Goal: Transaction & Acquisition: Purchase product/service

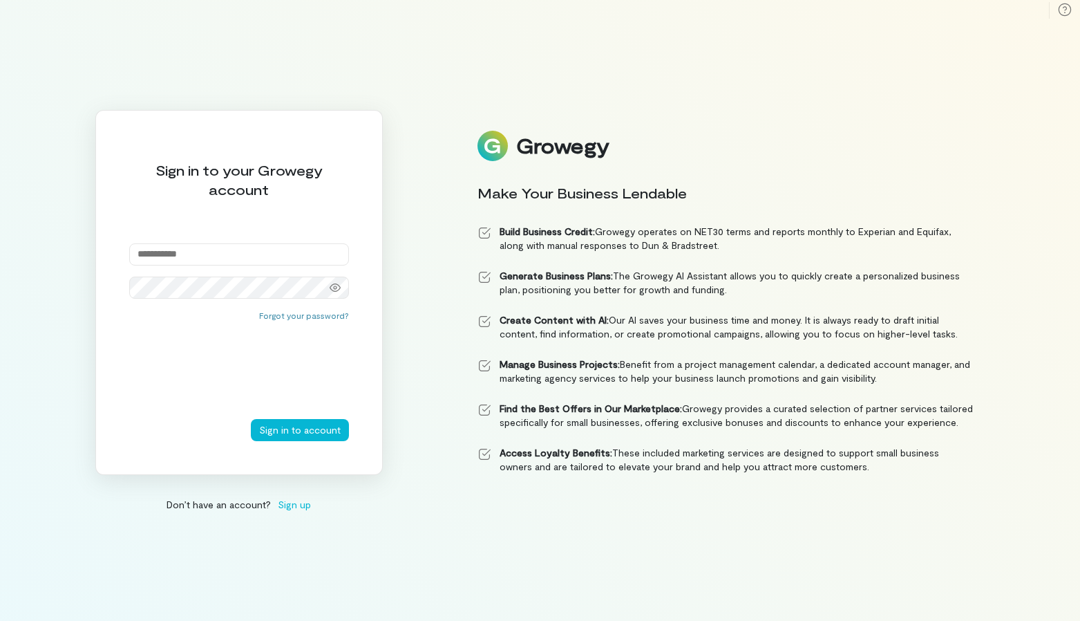
paste input "**********"
type input "**********"
click at [337, 426] on button "Sign in to account" at bounding box center [300, 430] width 98 height 22
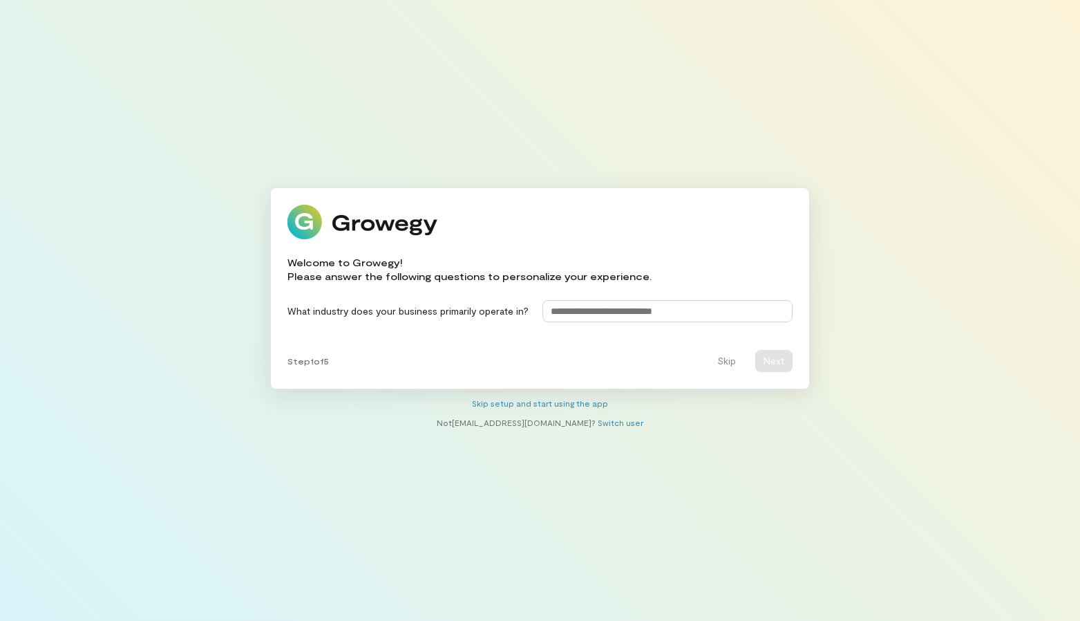
click at [686, 303] on input at bounding box center [668, 311] width 251 height 22
click at [721, 361] on button "Skip" at bounding box center [726, 361] width 35 height 22
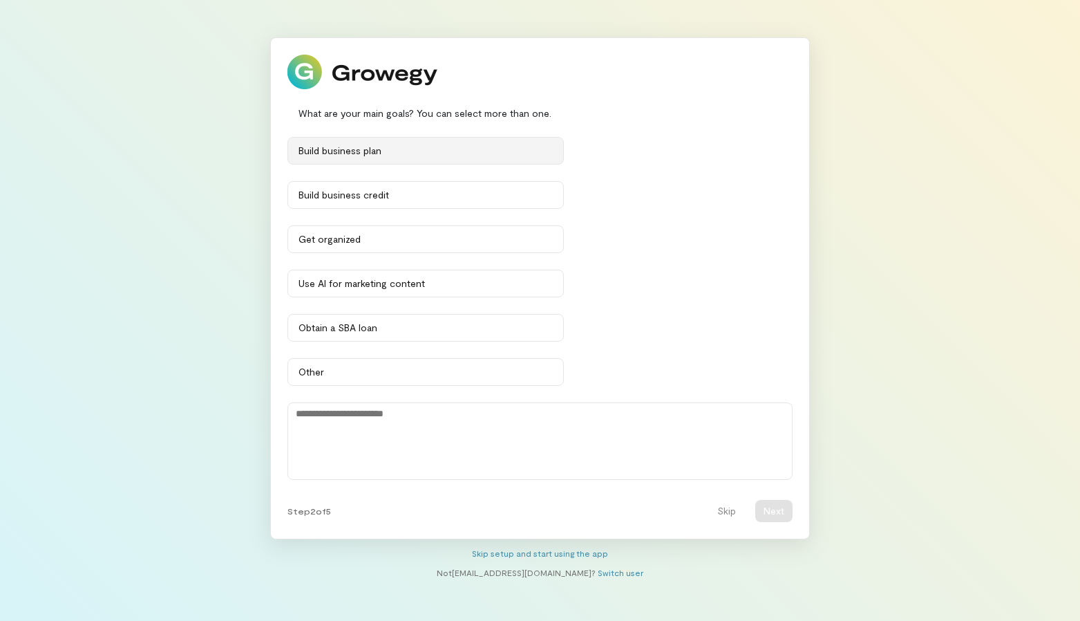
click at [405, 151] on div "Build business plan" at bounding box center [426, 151] width 254 height 14
click at [417, 153] on div "Build business plan" at bounding box center [419, 151] width 241 height 14
click at [392, 158] on button "Build business plan" at bounding box center [426, 151] width 276 height 28
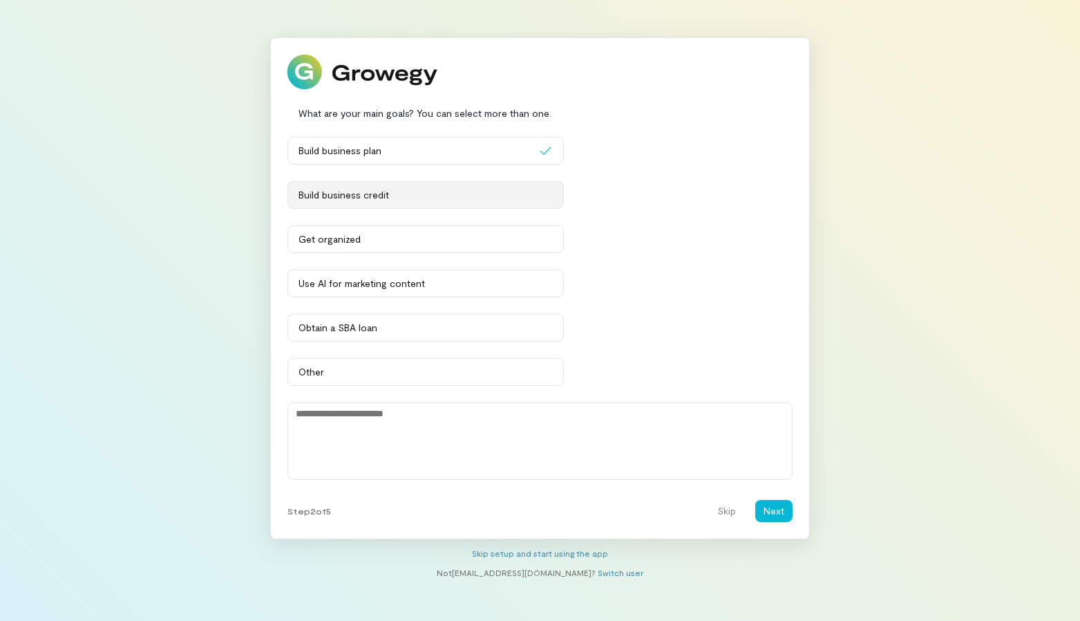
click at [440, 203] on button "Build business credit" at bounding box center [426, 195] width 276 height 28
click at [785, 516] on button "Next" at bounding box center [773, 511] width 37 height 22
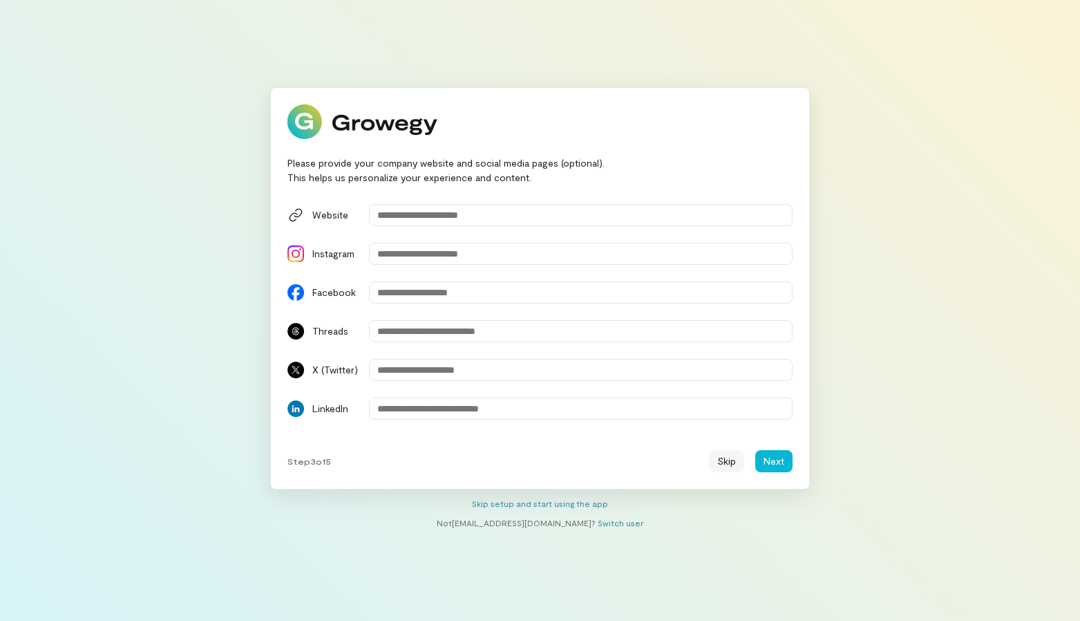
click at [731, 461] on button "Skip" at bounding box center [726, 461] width 35 height 22
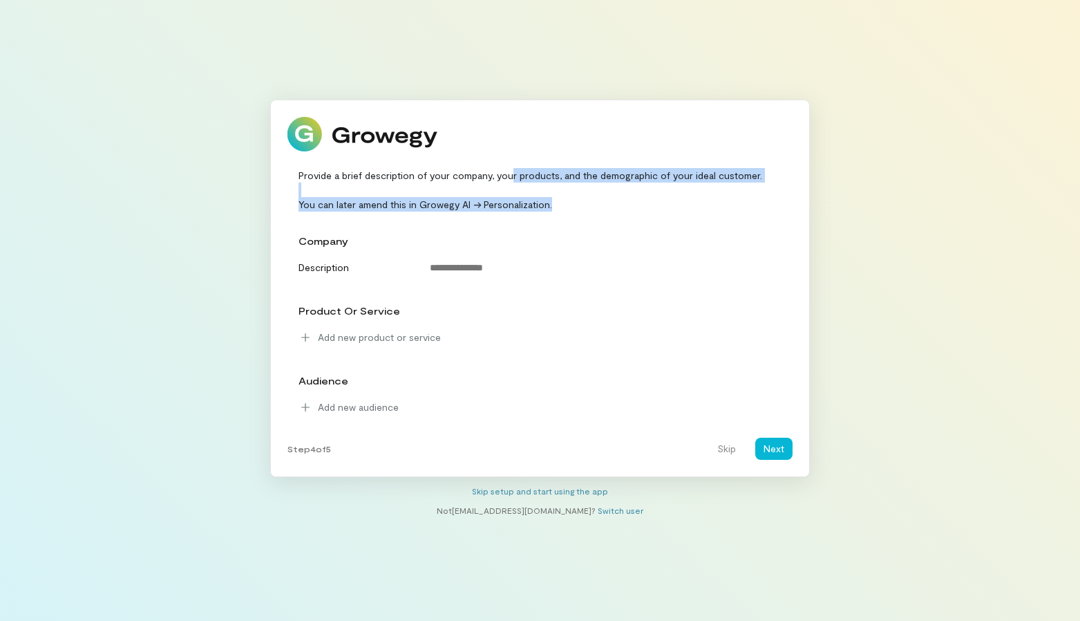
drag, startPoint x: 563, startPoint y: 201, endPoint x: 511, endPoint y: 173, distance: 59.4
click at [511, 173] on div "Provide a brief description of your company, your products, and the demographic…" at bounding box center [541, 190] width 506 height 44
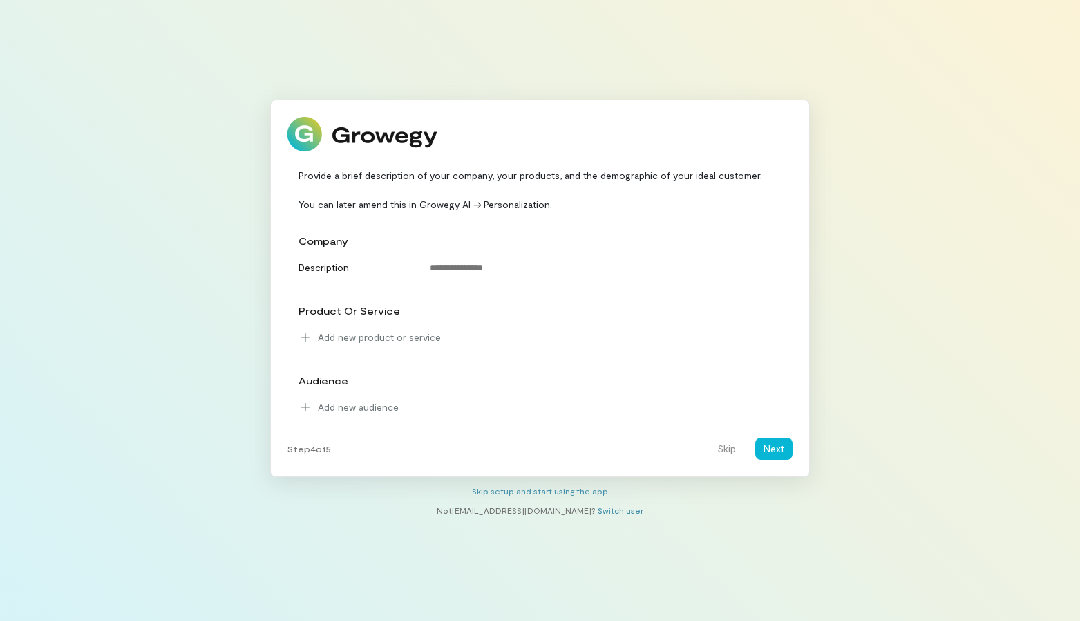
click at [558, 135] on div at bounding box center [541, 134] width 506 height 35
click at [729, 447] on button "Skip" at bounding box center [726, 449] width 35 height 22
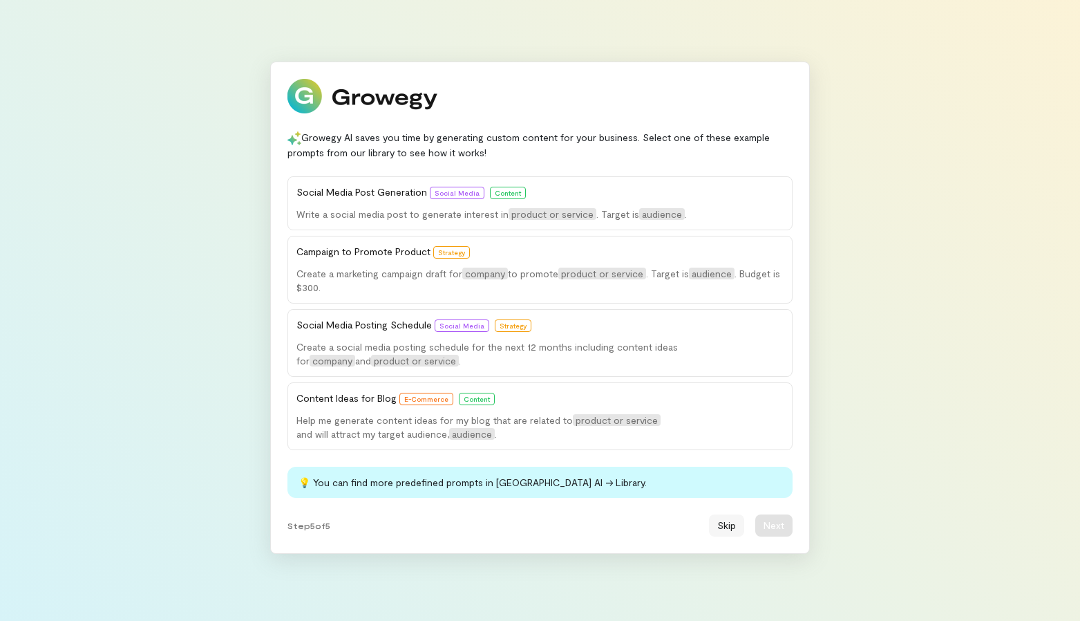
click at [735, 526] on button "Skip" at bounding box center [726, 525] width 35 height 22
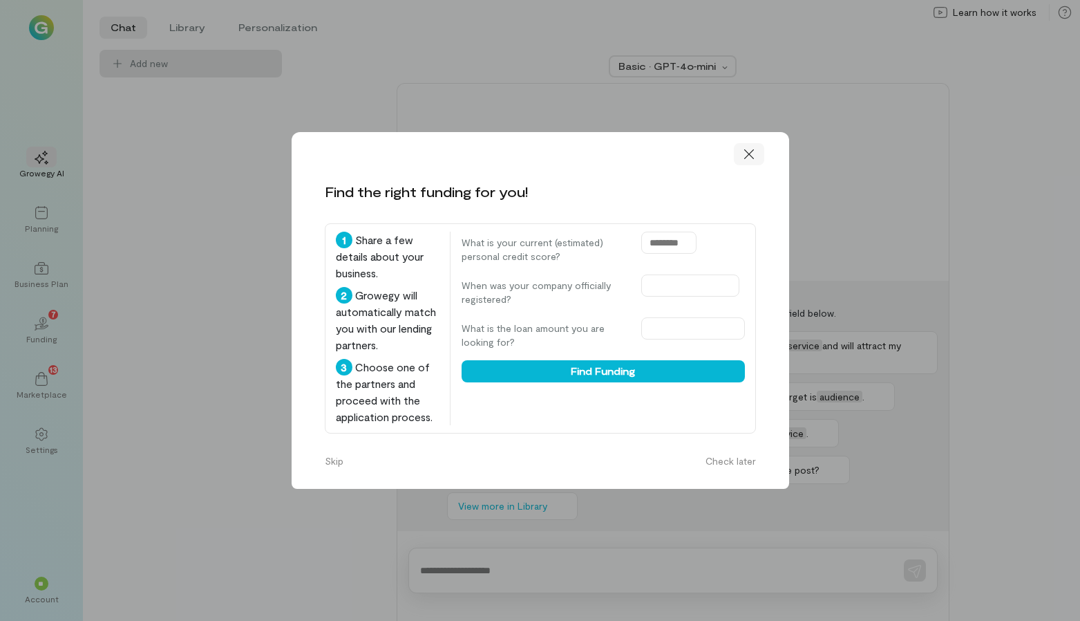
click at [758, 143] on div at bounding box center [749, 154] width 30 height 22
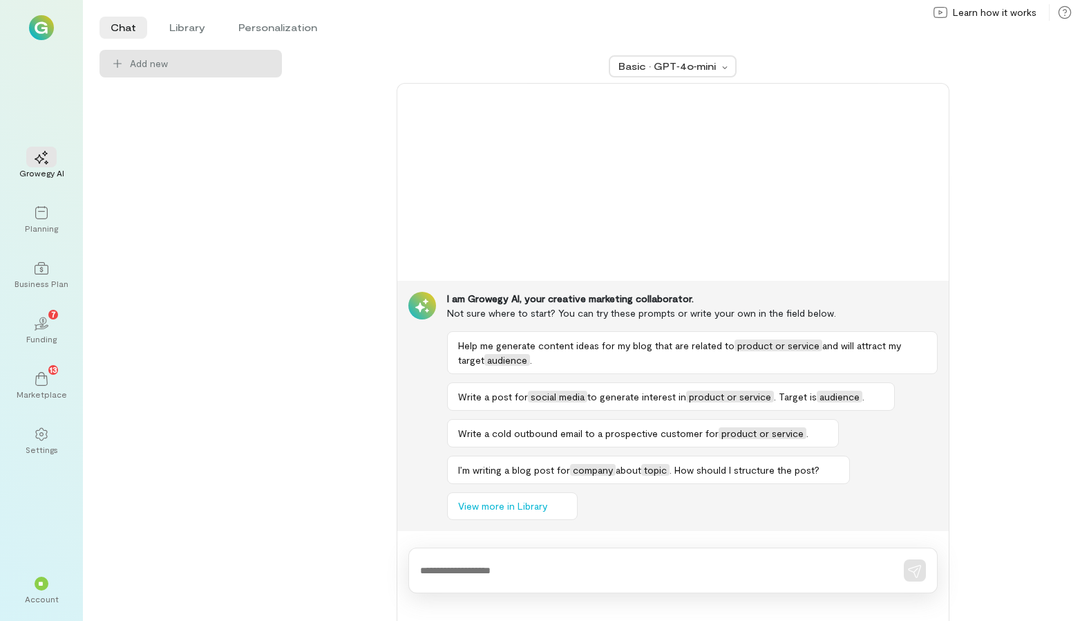
click at [336, 199] on div "Basic · GPT‑4o‑mini I am Growegy AI, your creative marketing collaborator. Not …" at bounding box center [673, 335] width 749 height 571
click at [274, 138] on div "Add new" at bounding box center [191, 335] width 182 height 571
click at [194, 29] on li "Library" at bounding box center [187, 28] width 58 height 22
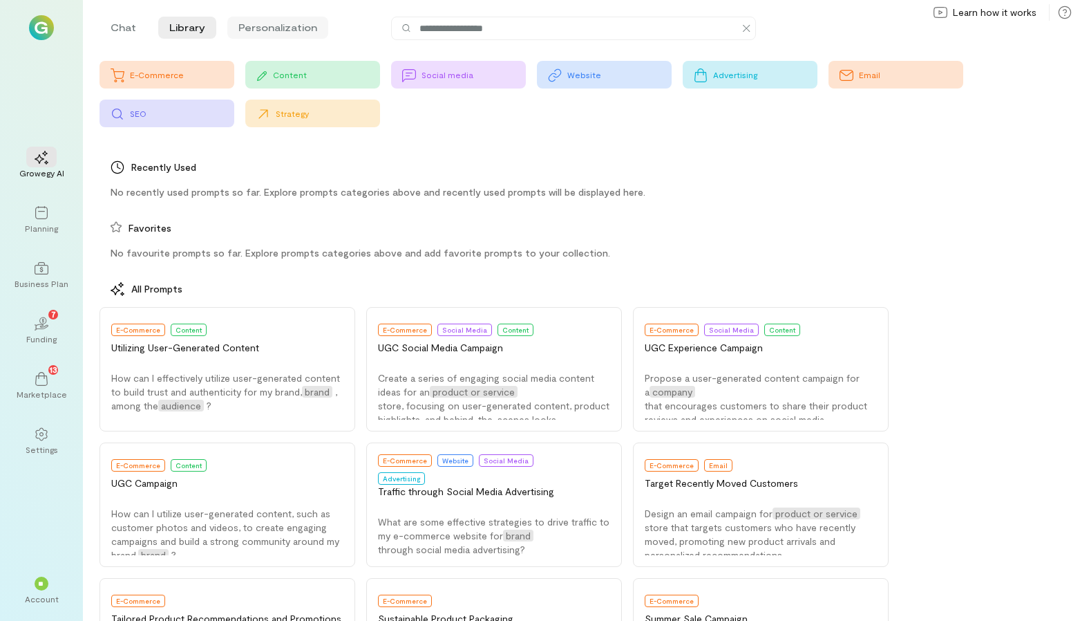
click at [267, 30] on li "Personalization" at bounding box center [277, 28] width 101 height 22
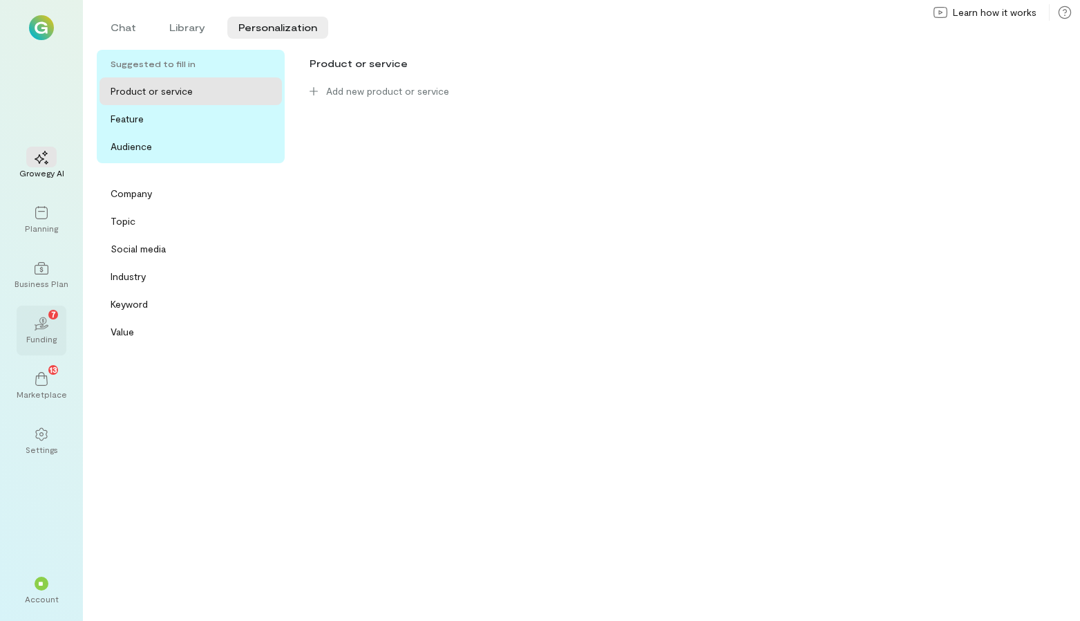
click at [49, 333] on div "Funding" at bounding box center [41, 338] width 30 height 11
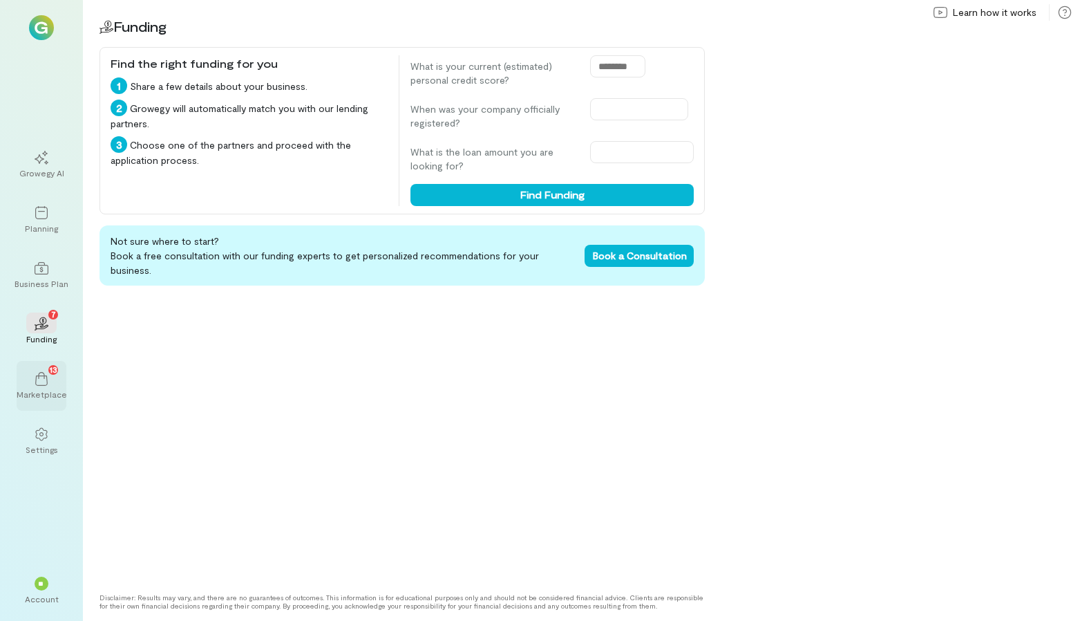
click at [46, 382] on icon at bounding box center [42, 379] width 14 height 14
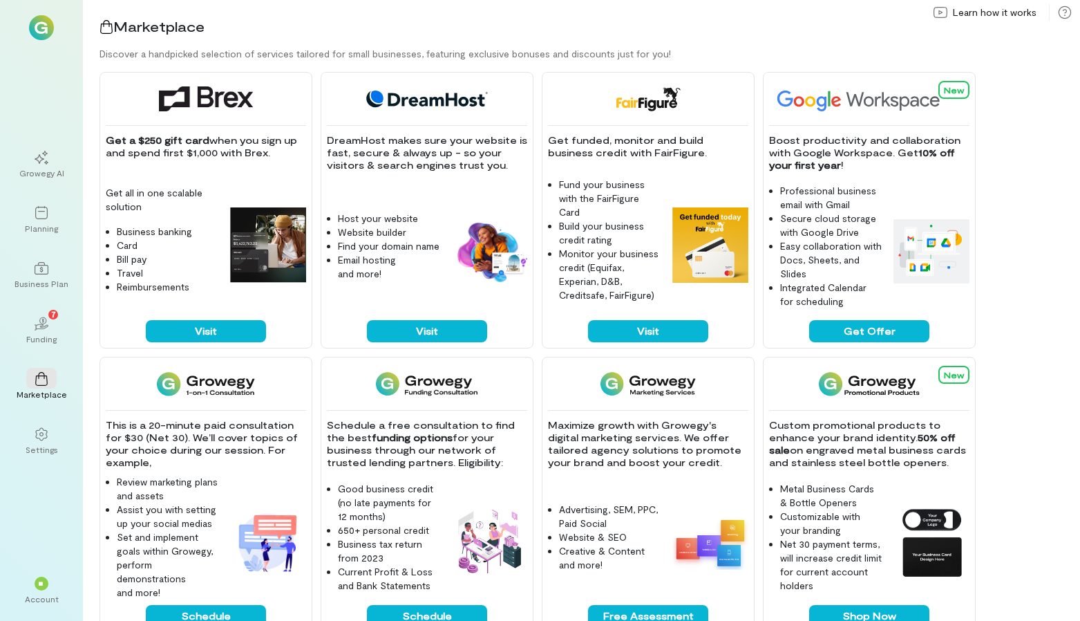
click at [303, 50] on div "Discover a handpicked selection of services tailored for small businesses, feat…" at bounding box center [590, 54] width 981 height 14
click at [687, 48] on div "Discover a handpicked selection of services tailored for small businesses, feat…" at bounding box center [590, 54] width 981 height 14
click at [650, 42] on div "Marketplace Discover a handpicked selection of services tailored for small busi…" at bounding box center [581, 310] width 997 height 621
click at [606, 57] on div "Discover a handpicked selection of services tailored for small businesses, feat…" at bounding box center [590, 54] width 981 height 14
click at [786, 51] on div "Discover a handpicked selection of services tailored for small businesses, feat…" at bounding box center [590, 54] width 981 height 14
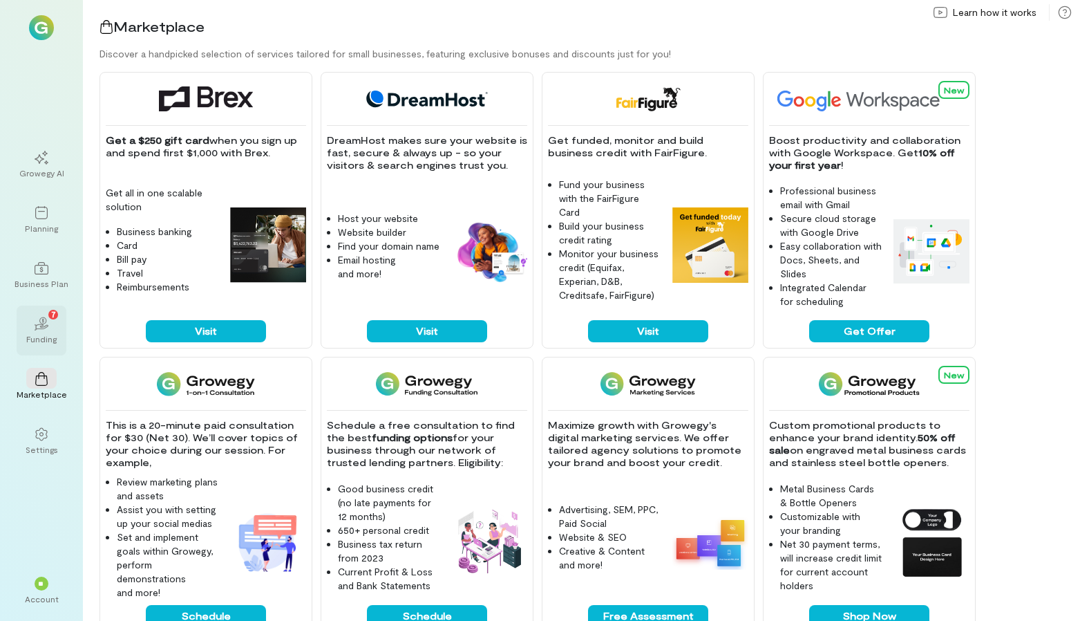
click at [46, 328] on icon "02" at bounding box center [42, 324] width 14 height 14
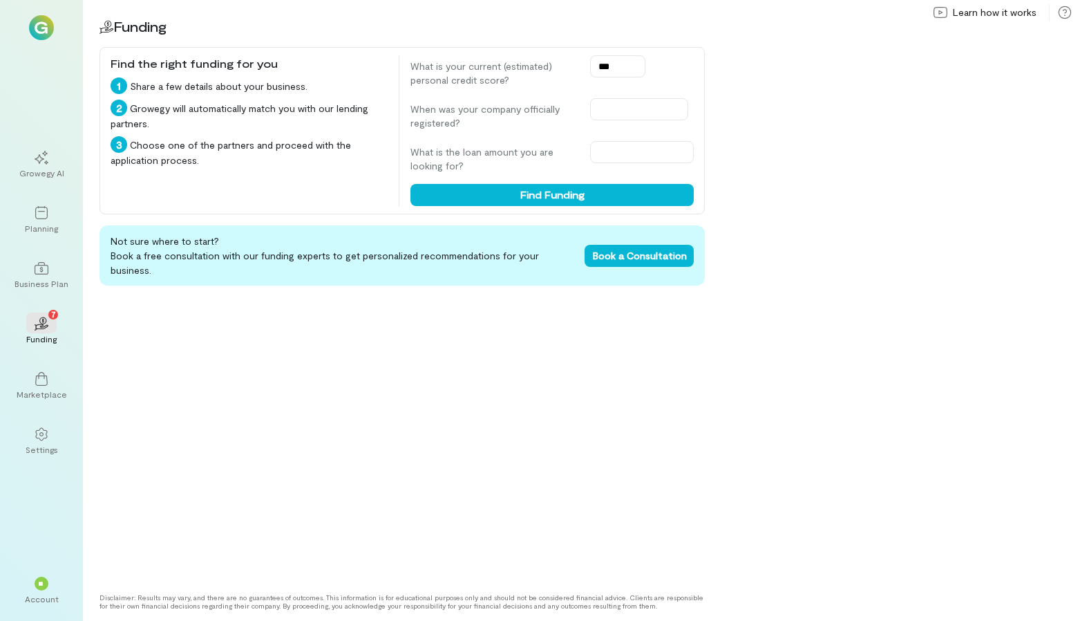
type input "***"
click at [489, 107] on label "When was your company officially registered?" at bounding box center [494, 116] width 166 height 28
click at [594, 117] on input "text" at bounding box center [639, 109] width 98 height 22
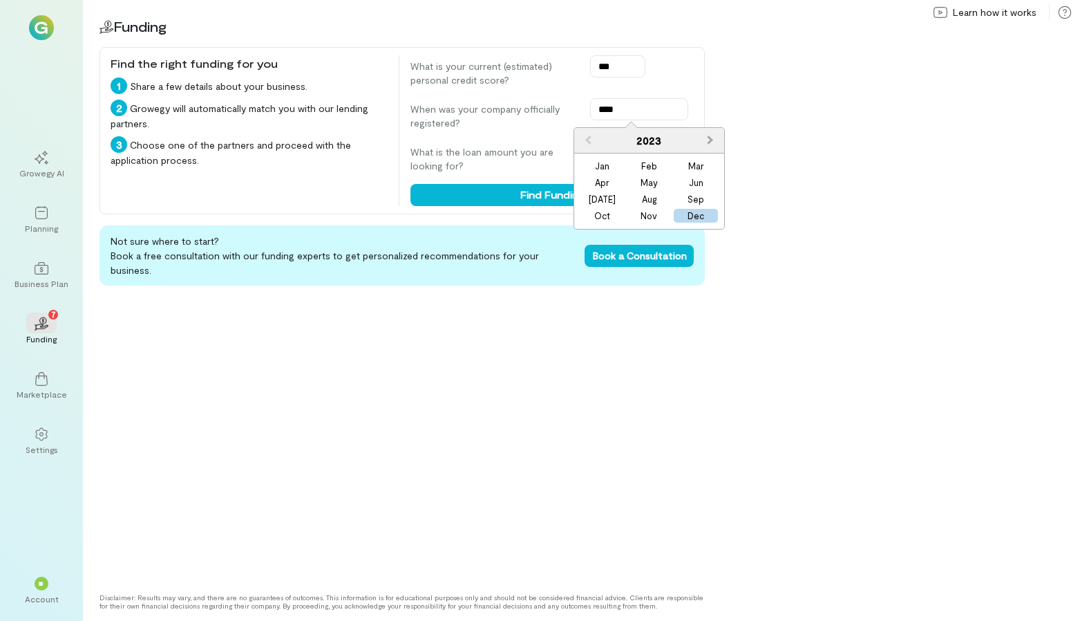
click at [711, 136] on span "Next Year" at bounding box center [711, 140] width 0 height 14
click at [704, 165] on div "Mar" at bounding box center [696, 166] width 44 height 14
type input "**********"
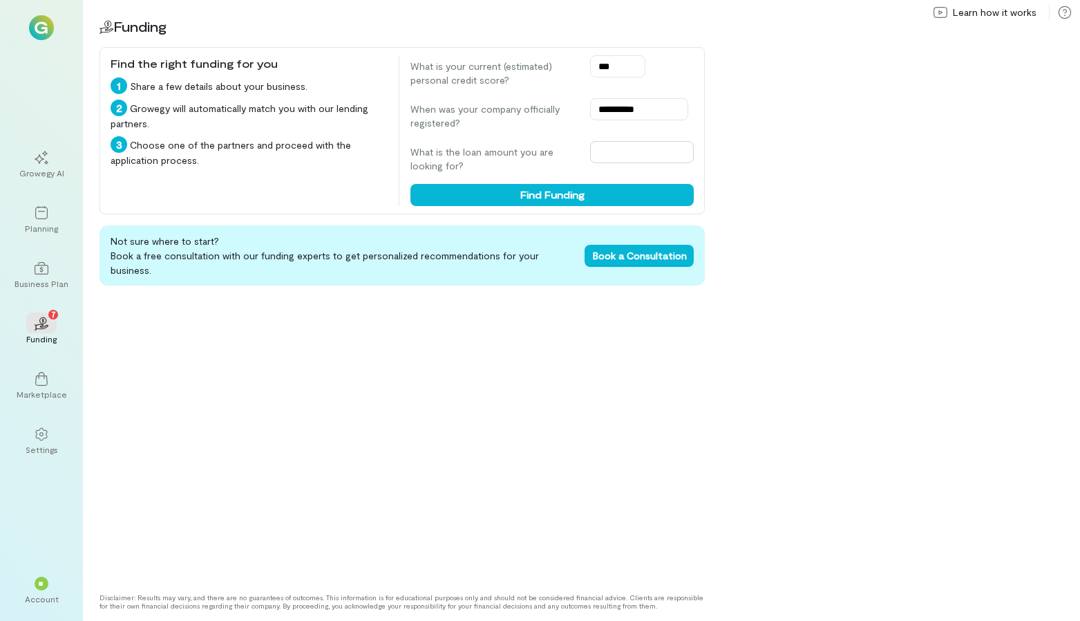
click at [619, 156] on input "text" at bounding box center [642, 152] width 104 height 22
type input "*****"
click at [535, 190] on button "Find Funding" at bounding box center [552, 195] width 283 height 22
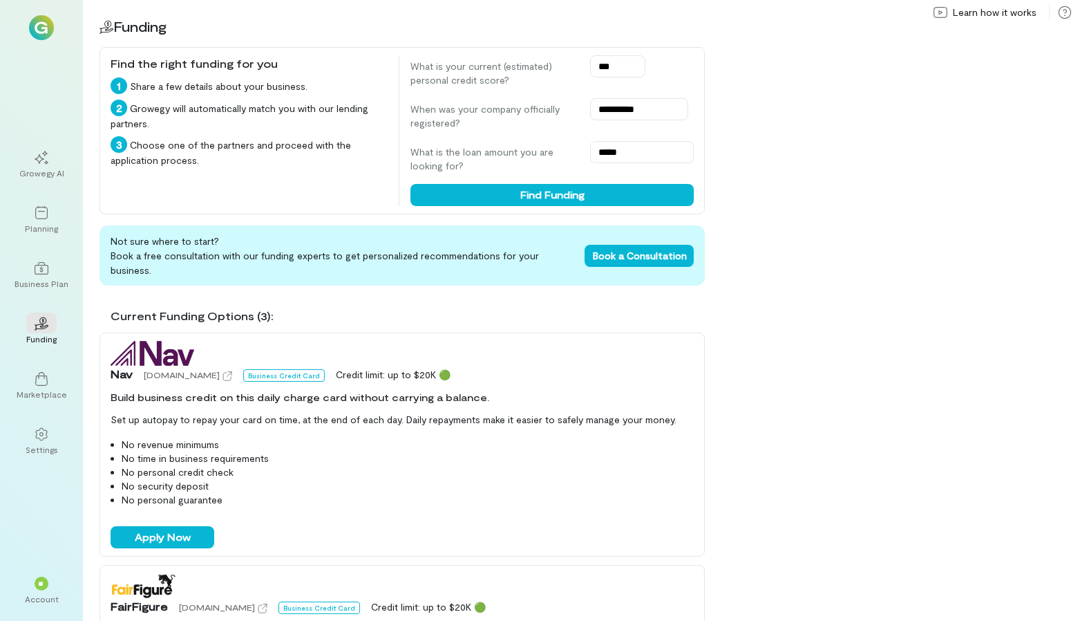
click at [393, 310] on div "Current Funding Options (3):" at bounding box center [408, 316] width 594 height 17
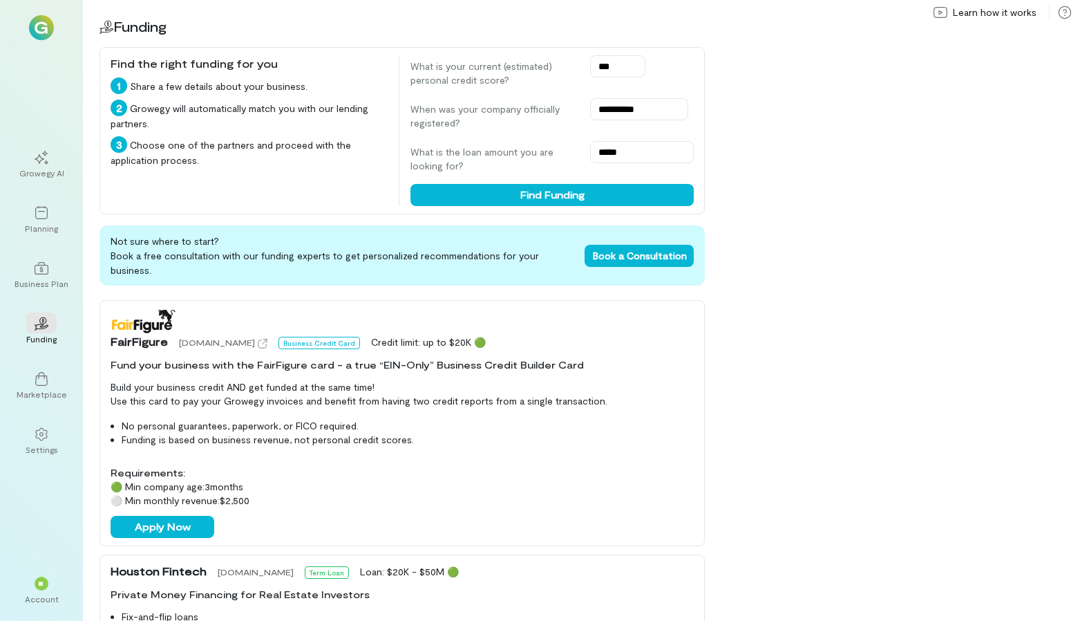
scroll to position [292, 0]
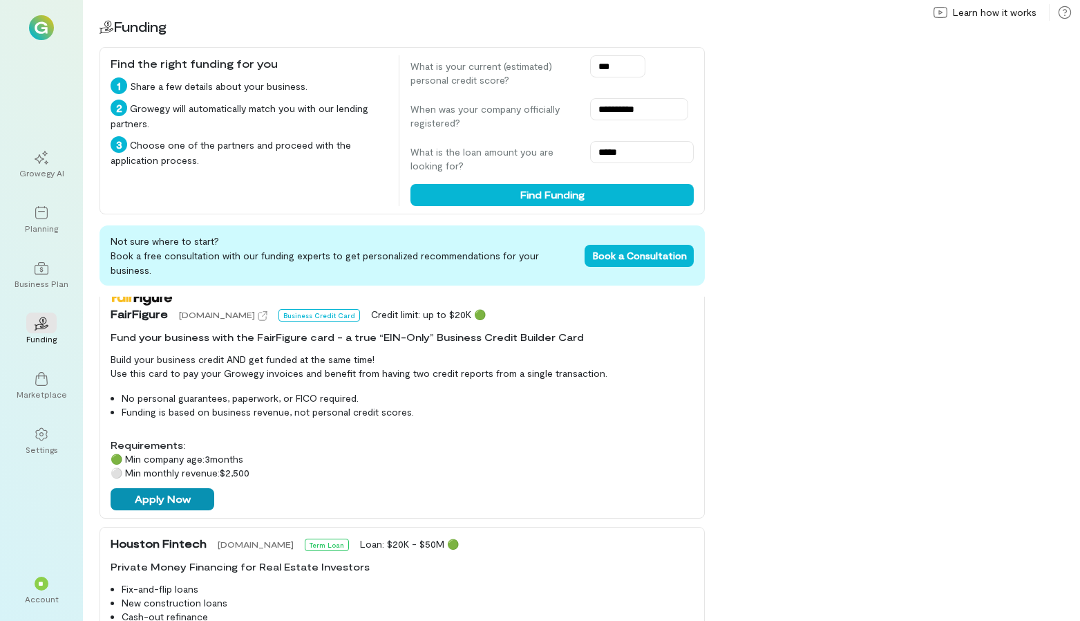
click at [165, 505] on button "Apply Now" at bounding box center [163, 499] width 104 height 22
click at [44, 382] on icon at bounding box center [42, 379] width 14 height 14
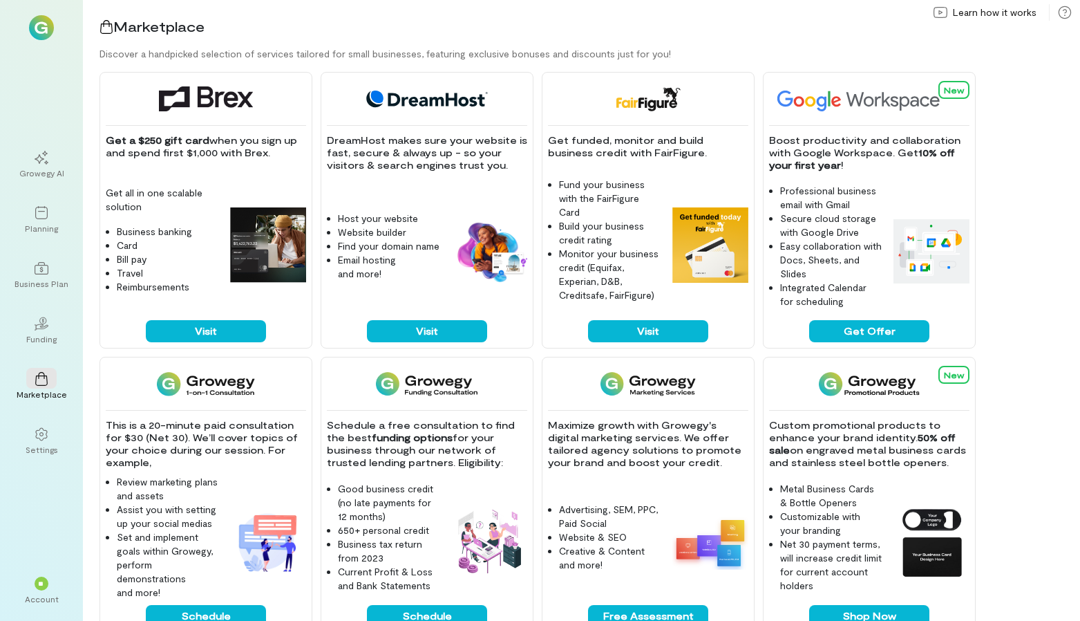
click at [94, 357] on div "Marketplace Discover a handpicked selection of services tailored for small busi…" at bounding box center [581, 310] width 997 height 621
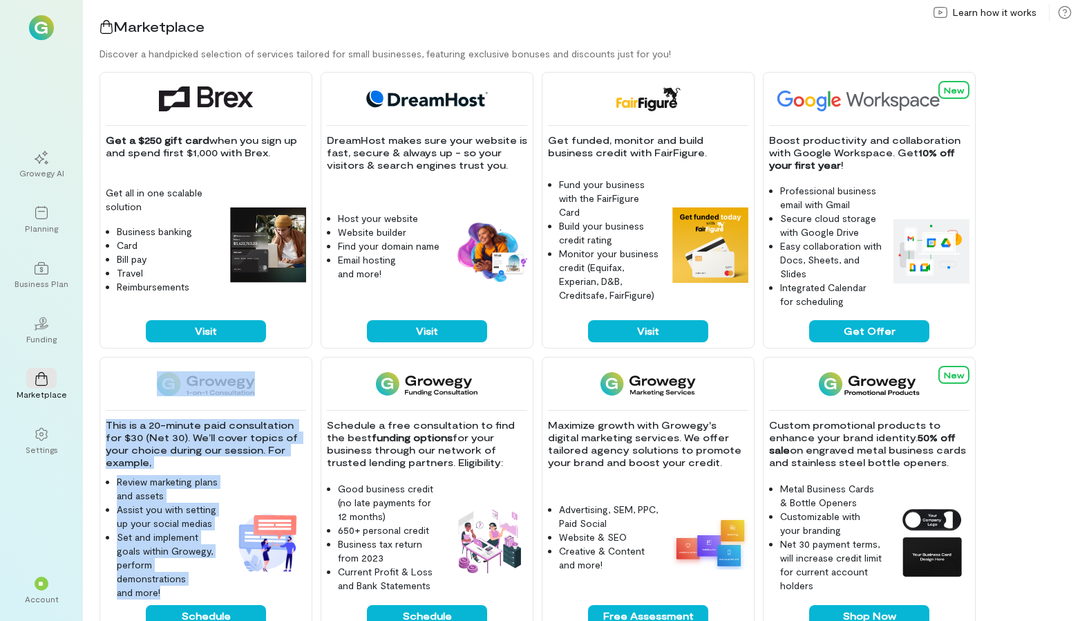
drag, startPoint x: 104, startPoint y: 392, endPoint x: 111, endPoint y: 612, distance: 220.6
click at [112, 614] on div "This is a 20-minute paid consultation for $30 (Net 30). We’ll cover topics of y…" at bounding box center [206, 495] width 213 height 276
click at [99, 541] on div "Marketplace Discover a handpicked selection of services tailored for small busi…" at bounding box center [581, 310] width 997 height 621
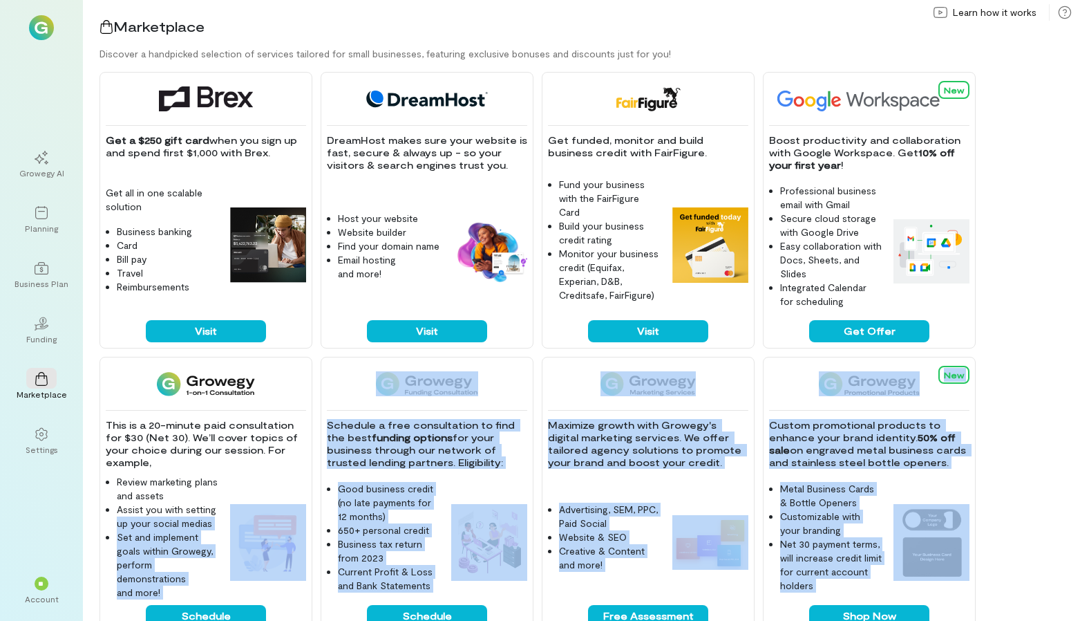
drag, startPoint x: 93, startPoint y: 514, endPoint x: 89, endPoint y: 654, distance: 139.7
click at [89, 620] on html "Growegy AI Planning Business Plan 02 Funding Marketplace Settings ** Account Ma…" at bounding box center [540, 310] width 1080 height 621
click at [101, 541] on div "This is a 20-minute paid consultation for $30 (Net 30). We’ll cover topics of y…" at bounding box center [206, 495] width 213 height 276
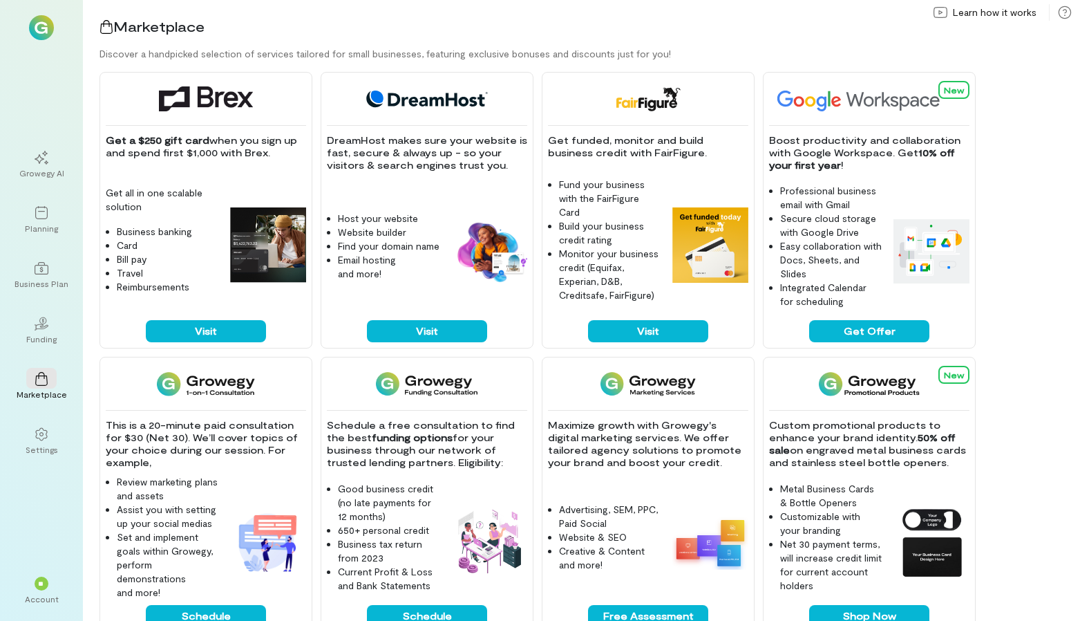
click at [999, 406] on div "Get a $250 gift card when you sign up and spend first $1,000 with Brex. Get all…" at bounding box center [590, 346] width 981 height 549
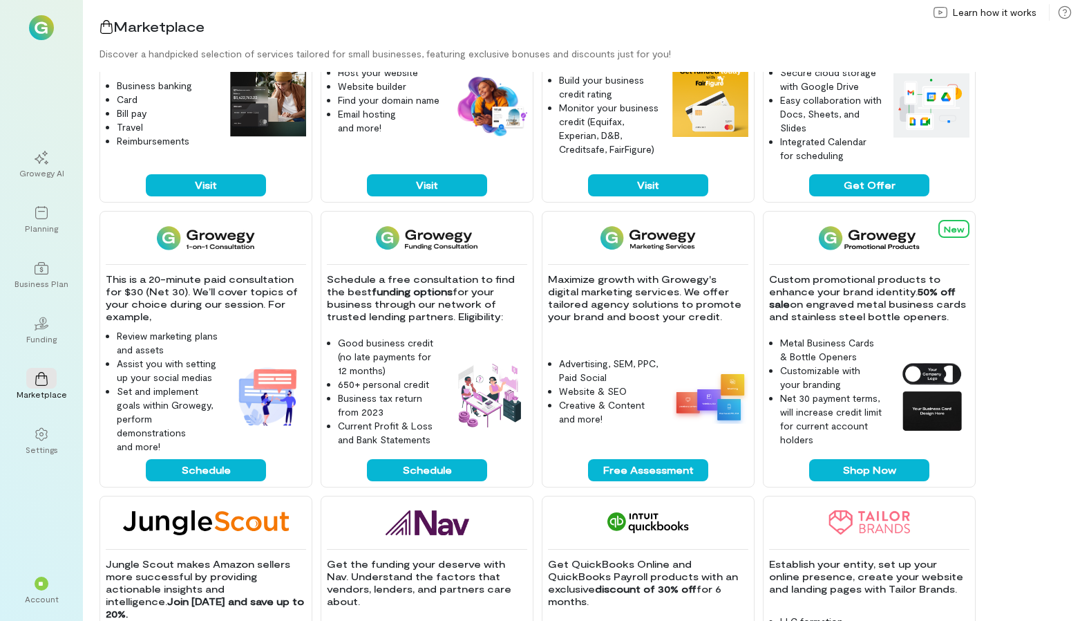
scroll to position [144, 0]
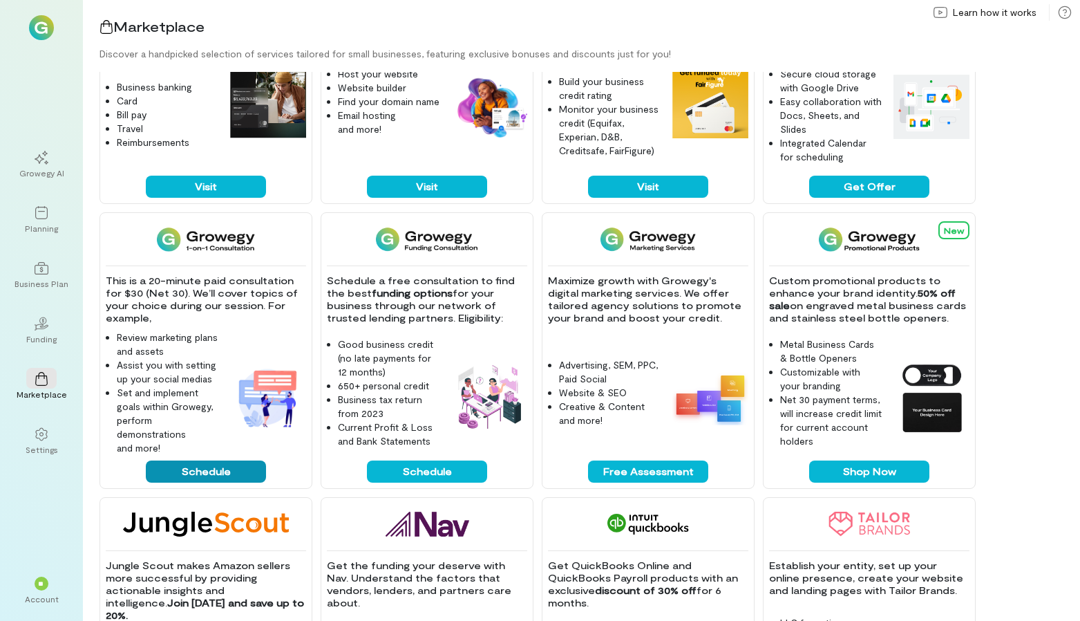
click at [195, 471] on button "Schedule" at bounding box center [206, 471] width 120 height 22
click at [53, 431] on div at bounding box center [41, 433] width 30 height 21
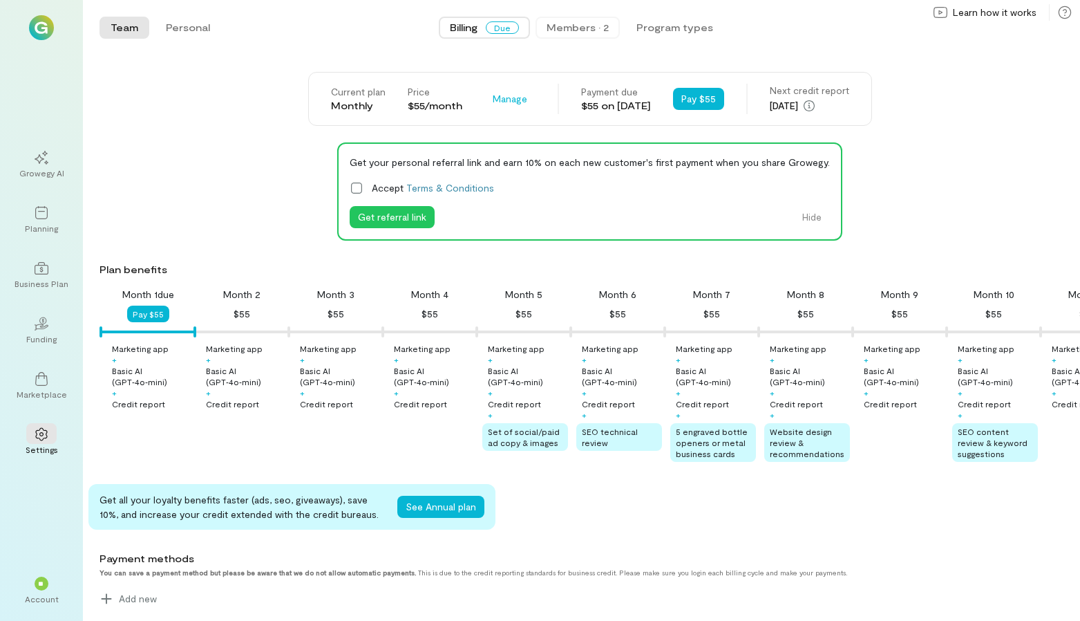
click at [595, 24] on div "Members · 2" at bounding box center [578, 28] width 62 height 14
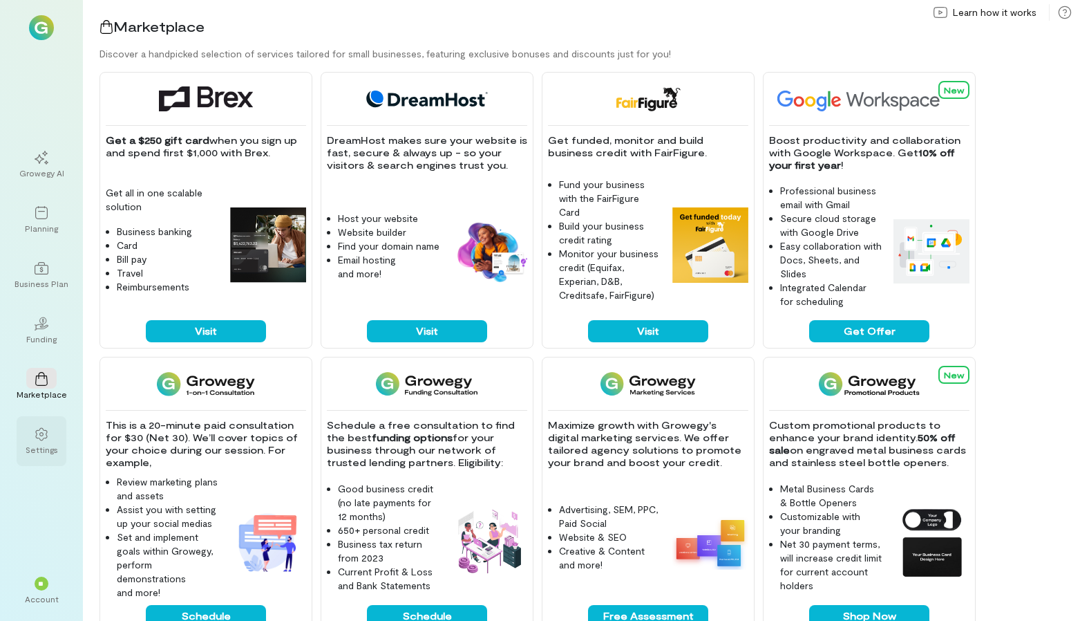
click at [39, 445] on div "Settings" at bounding box center [42, 449] width 32 height 11
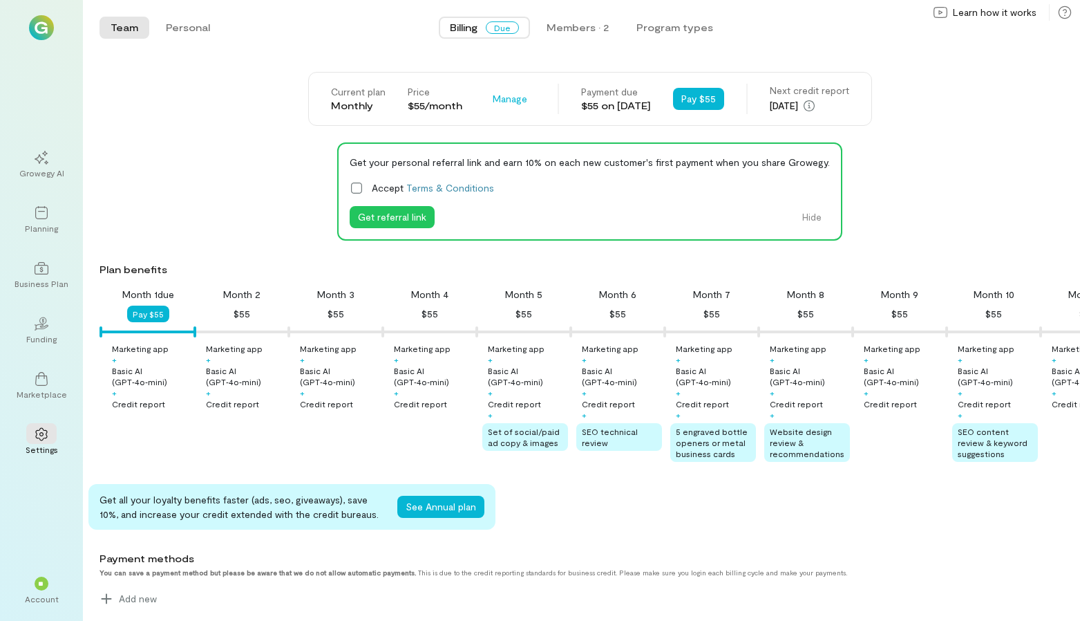
click at [357, 191] on icon at bounding box center [357, 188] width 14 height 14
click at [177, 226] on div "Get your personal referral link and earn 10% on each new customer's first payme…" at bounding box center [590, 191] width 981 height 98
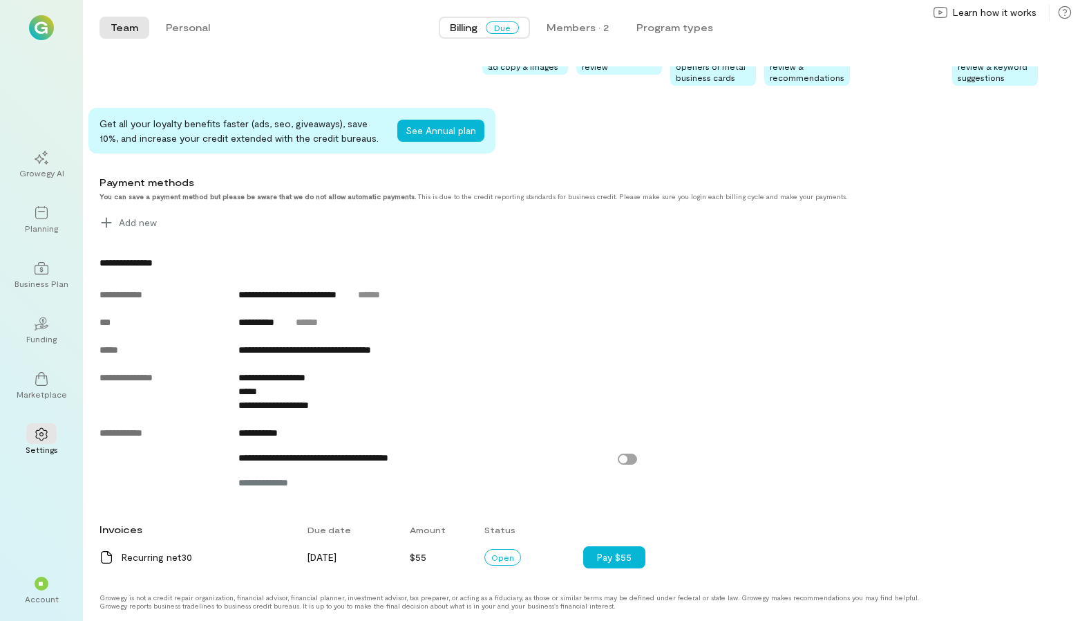
scroll to position [376, 0]
click at [51, 276] on div at bounding box center [41, 267] width 30 height 21
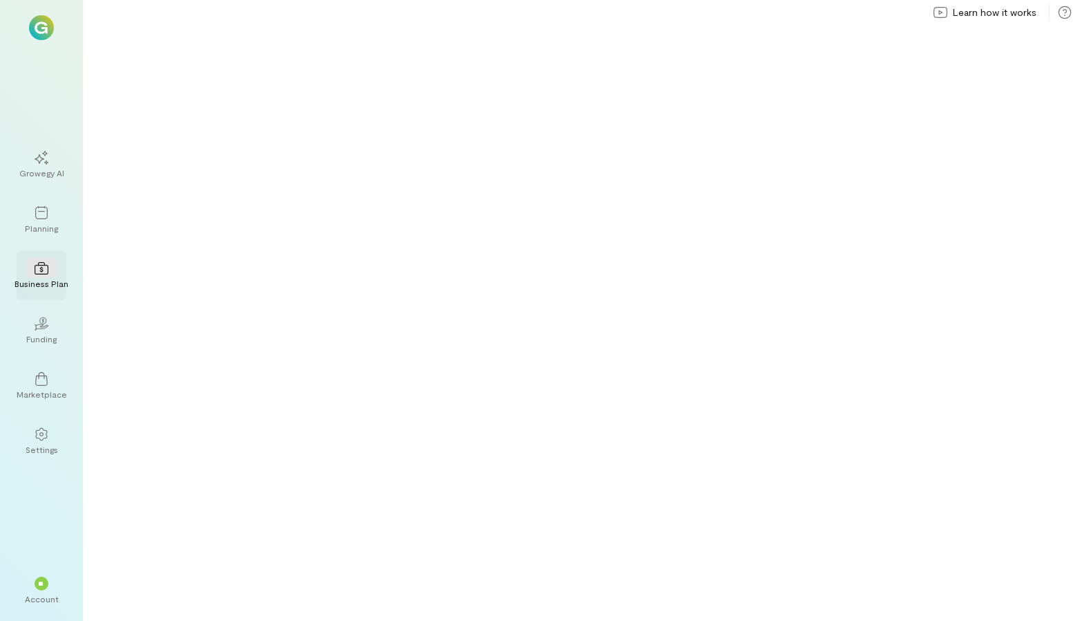
click at [46, 276] on div at bounding box center [41, 267] width 30 height 21
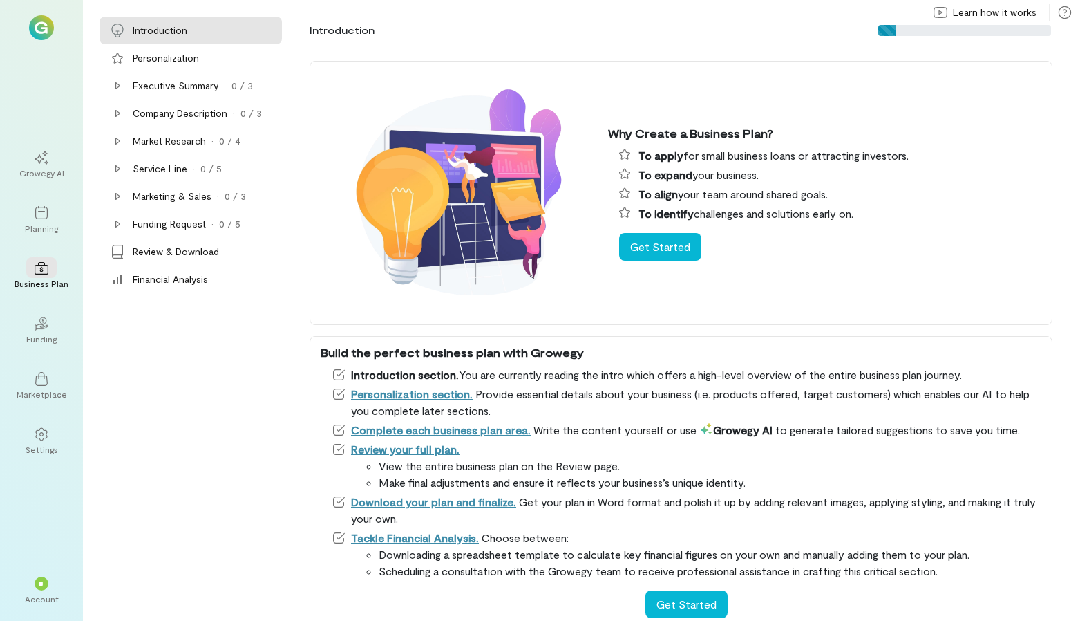
click at [648, 305] on div "Why Create a Business Plan? To apply for small business loans or attracting inv…" at bounding box center [681, 193] width 743 height 264
click at [37, 333] on div "Funding" at bounding box center [41, 338] width 30 height 11
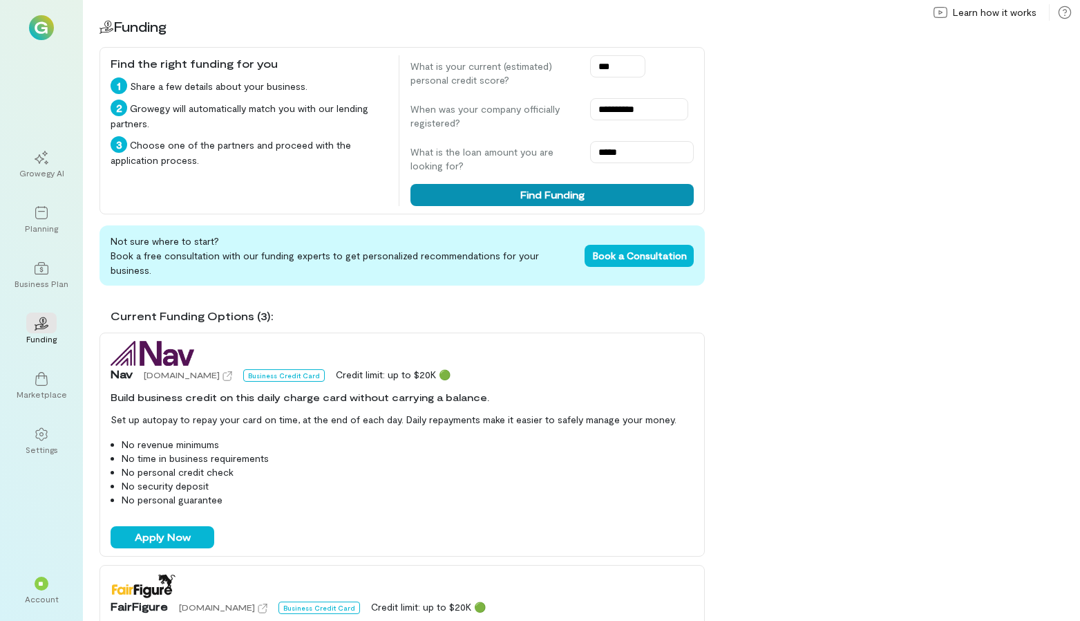
click at [496, 200] on button "Find Funding" at bounding box center [552, 195] width 283 height 22
click at [484, 194] on button "Find Funding" at bounding box center [552, 195] width 283 height 22
click at [919, 131] on div "**********" at bounding box center [581, 310] width 997 height 621
click at [903, 126] on div "**********" at bounding box center [581, 310] width 997 height 621
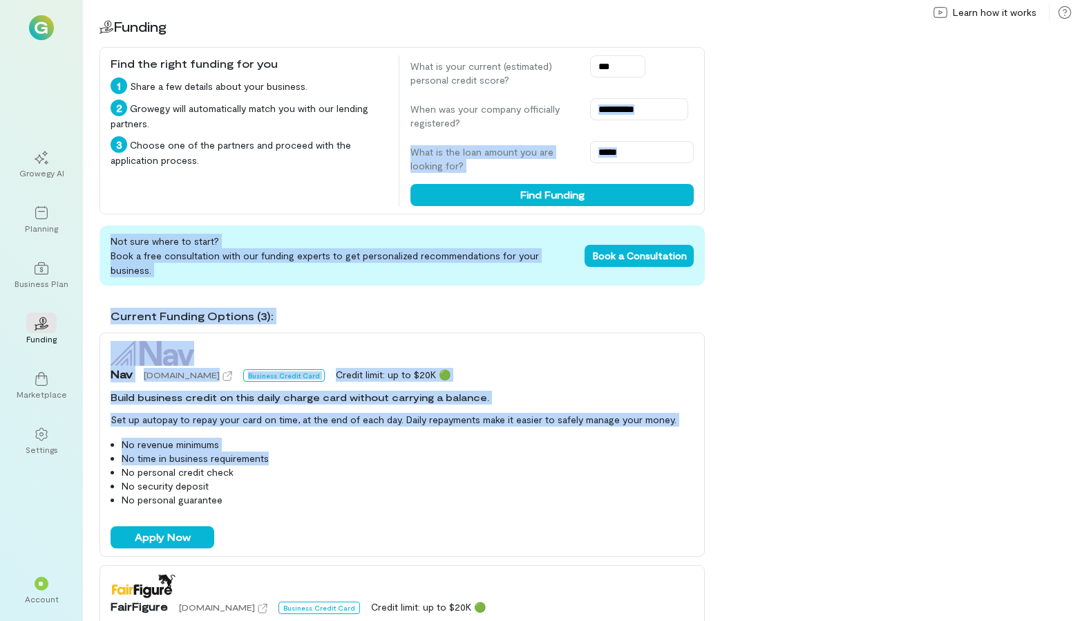
drag, startPoint x: 903, startPoint y: 125, endPoint x: 802, endPoint y: 468, distance: 357.4
click at [802, 468] on div "**********" at bounding box center [581, 310] width 997 height 621
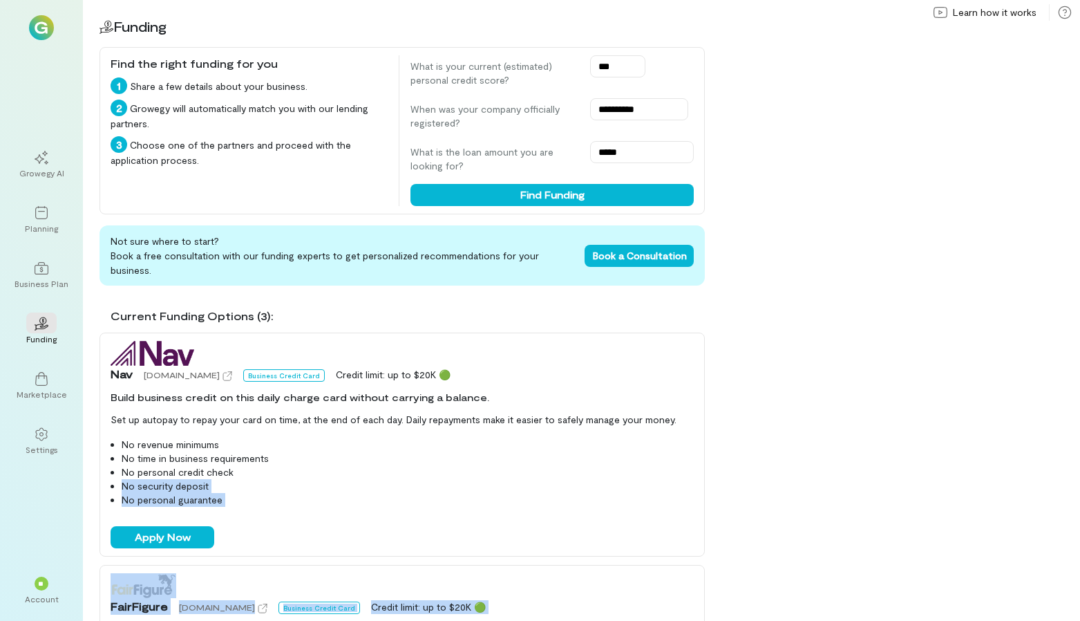
drag, startPoint x: 764, startPoint y: 477, endPoint x: 742, endPoint y: 634, distance: 158.5
click at [742, 620] on html "**********" at bounding box center [540, 310] width 1080 height 621
click at [722, 586] on div "**********" at bounding box center [581, 310] width 997 height 621
drag, startPoint x: 722, startPoint y: 586, endPoint x: 715, endPoint y: 649, distance: 63.3
click at [715, 620] on html "**********" at bounding box center [540, 310] width 1080 height 621
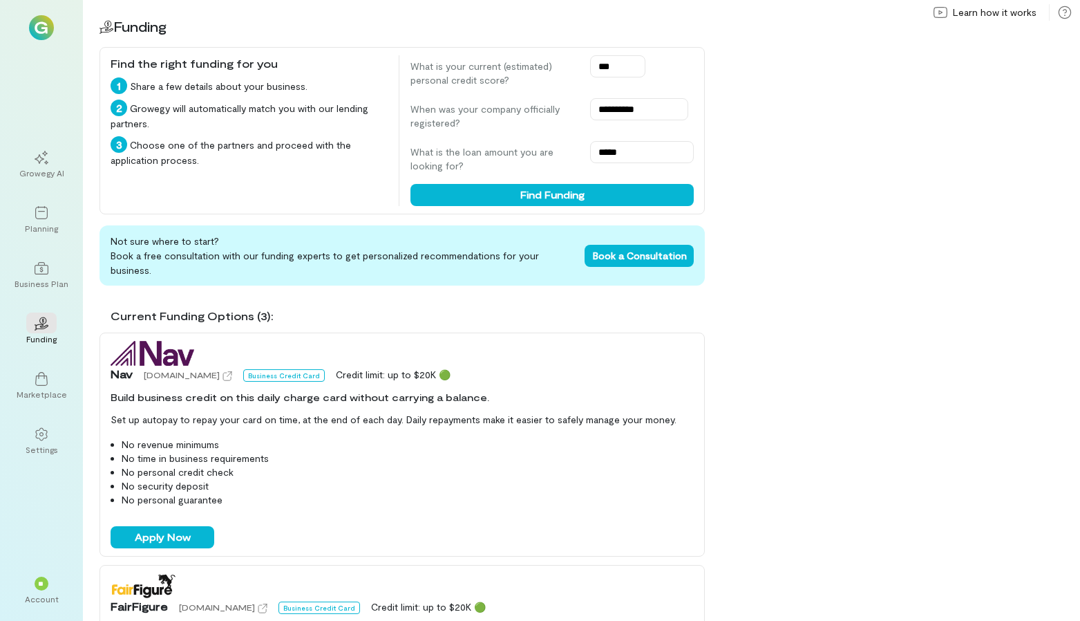
click at [715, 536] on div "**********" at bounding box center [581, 310] width 997 height 621
click at [556, 557] on div "Current Funding Options (3): Nav [DOMAIN_NAME] Business Credit Card Credit limi…" at bounding box center [402, 459] width 605 height 324
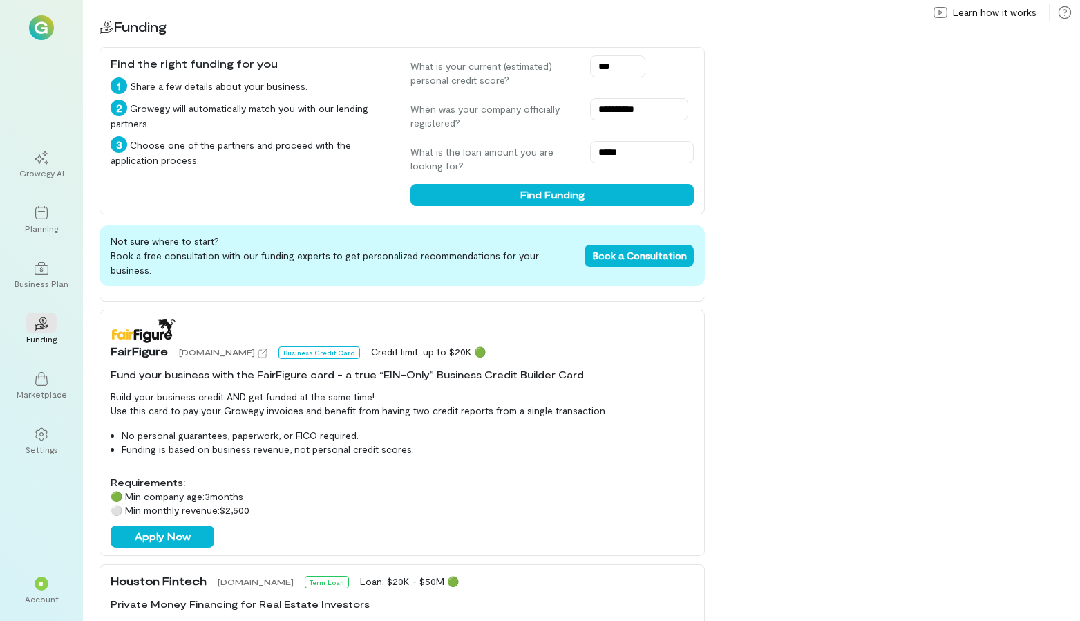
scroll to position [252, 0]
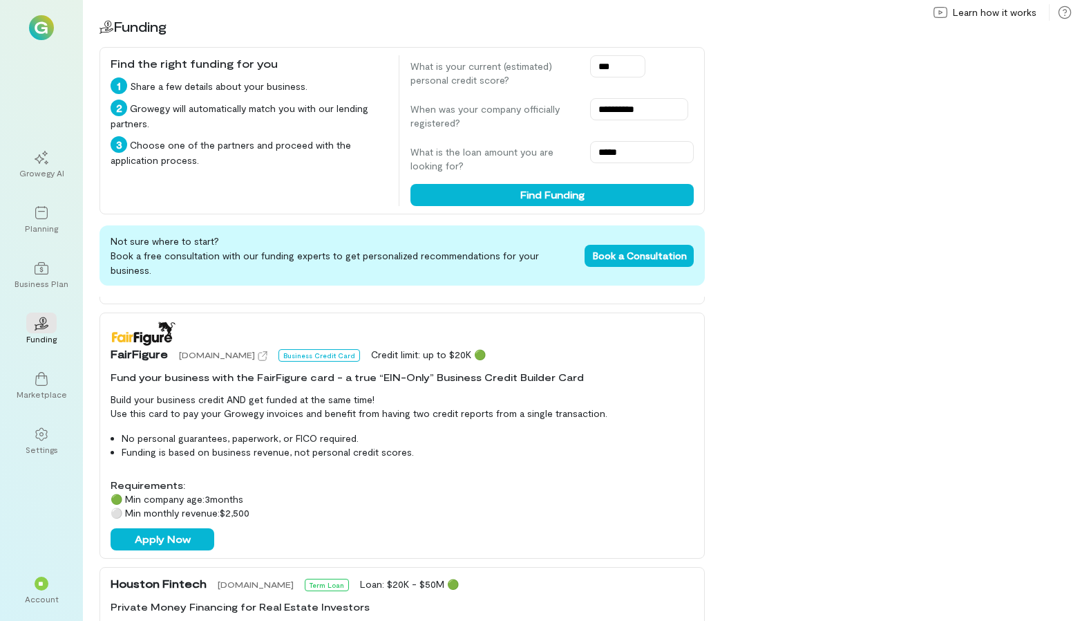
click at [319, 509] on div "⚪ Min monthly revenue: $2,500" at bounding box center [402, 513] width 583 height 14
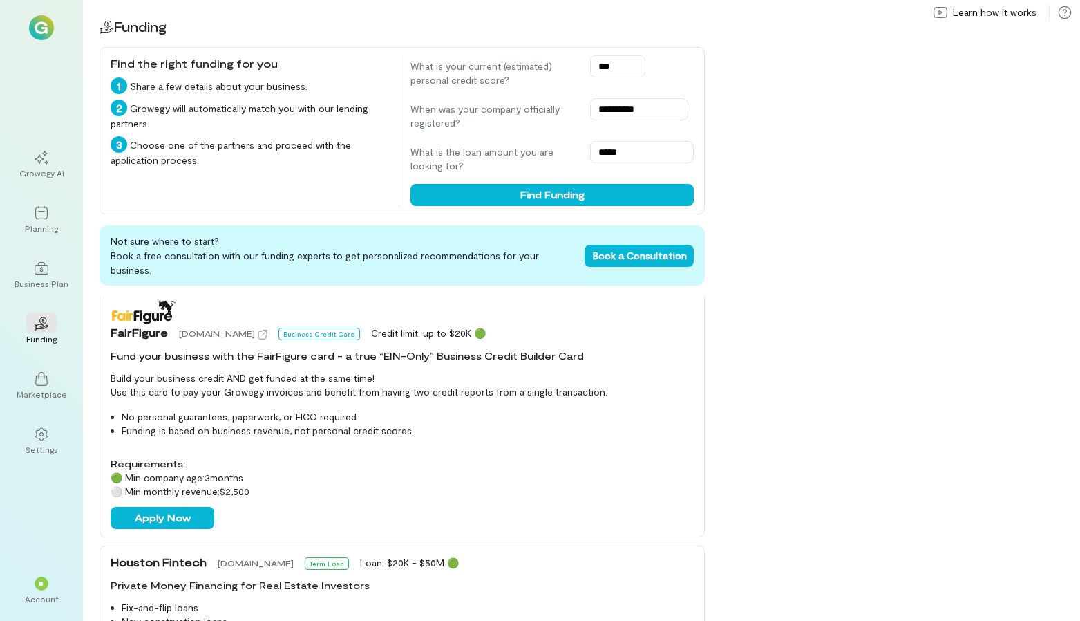
scroll to position [264, 0]
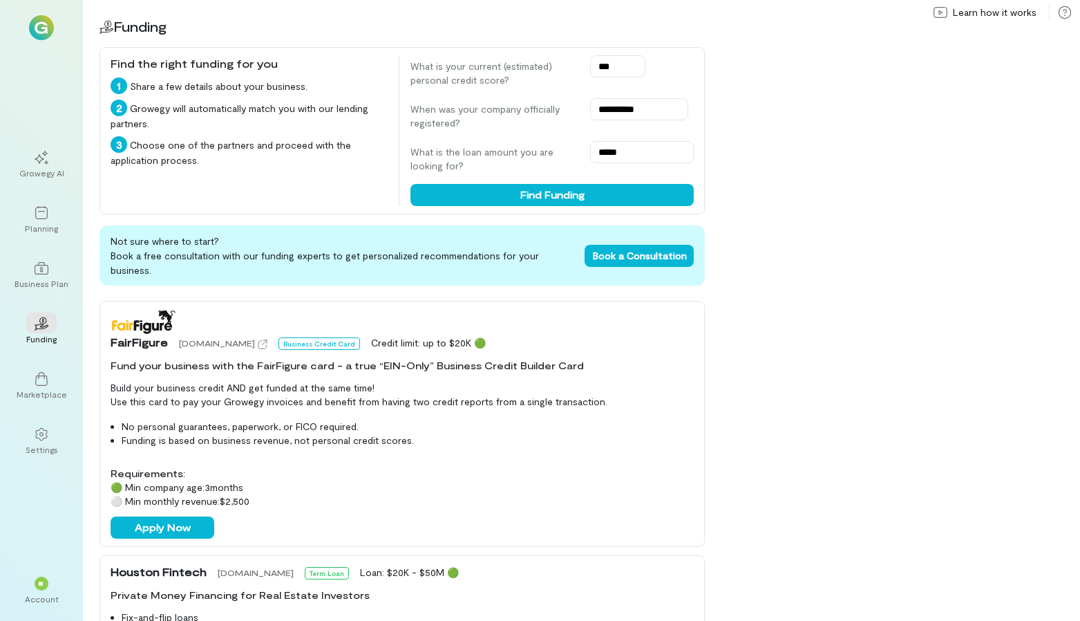
click at [336, 200] on div "Find the right funding for you 1 Share a few details about your business. 2 Gro…" at bounding box center [249, 130] width 277 height 151
click at [341, 219] on div "**********" at bounding box center [394, 310] width 622 height 621
click at [862, 250] on div "**********" at bounding box center [581, 310] width 997 height 621
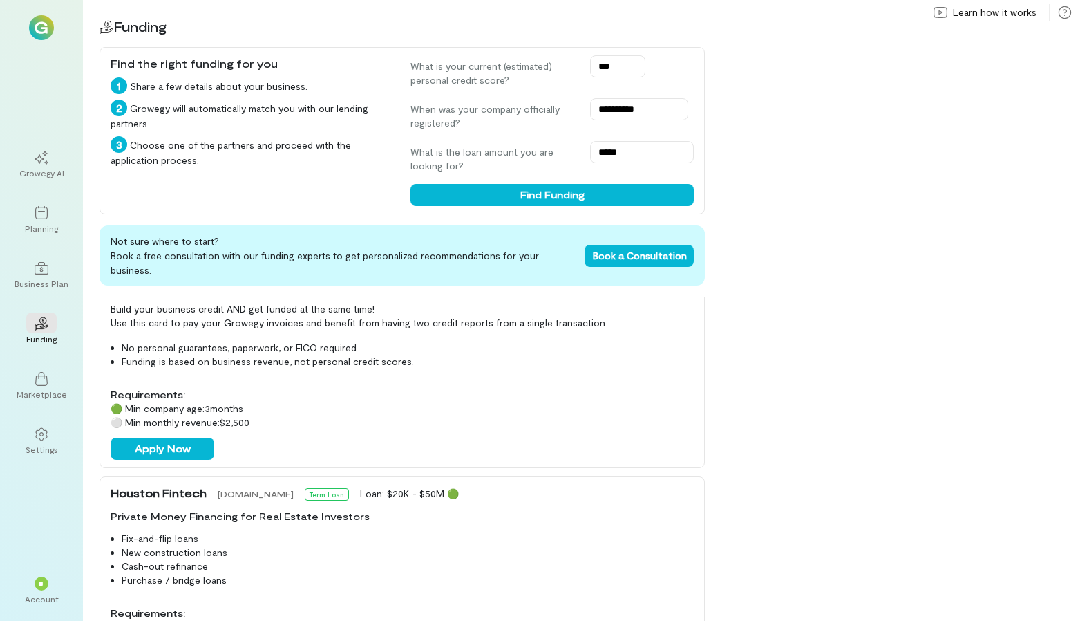
drag, startPoint x: 632, startPoint y: 348, endPoint x: 596, endPoint y: 622, distance: 276.7
click at [596, 620] on html "**********" at bounding box center [540, 310] width 1080 height 621
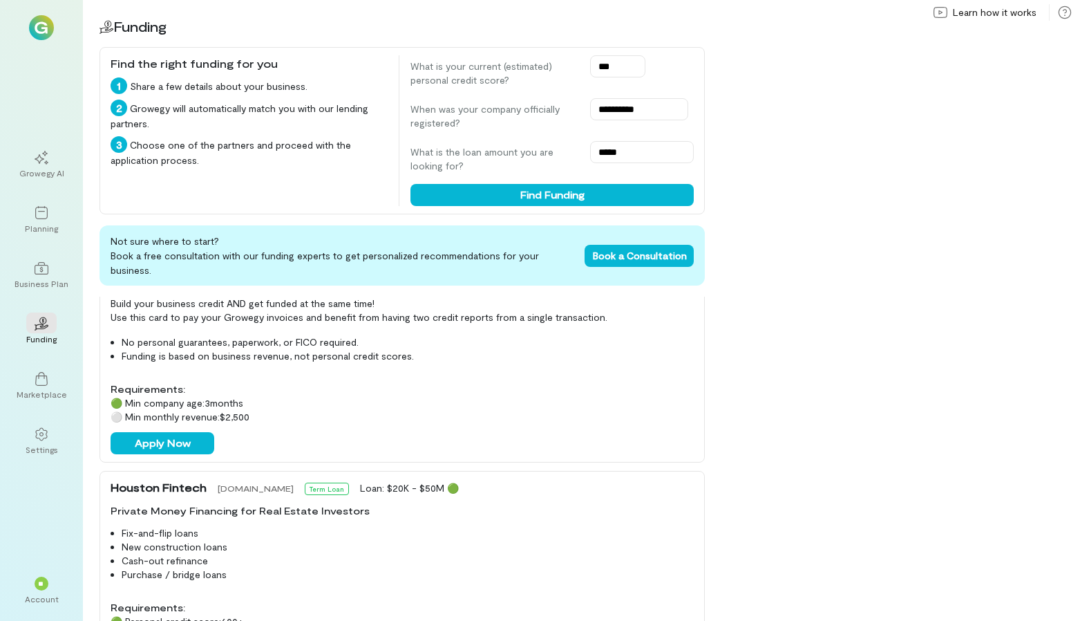
click at [570, 519] on div "Houston Fintech [DOMAIN_NAME] Term Loan Loan: $20K - $50M 🟢 Private Money Finan…" at bounding box center [402, 569] width 605 height 196
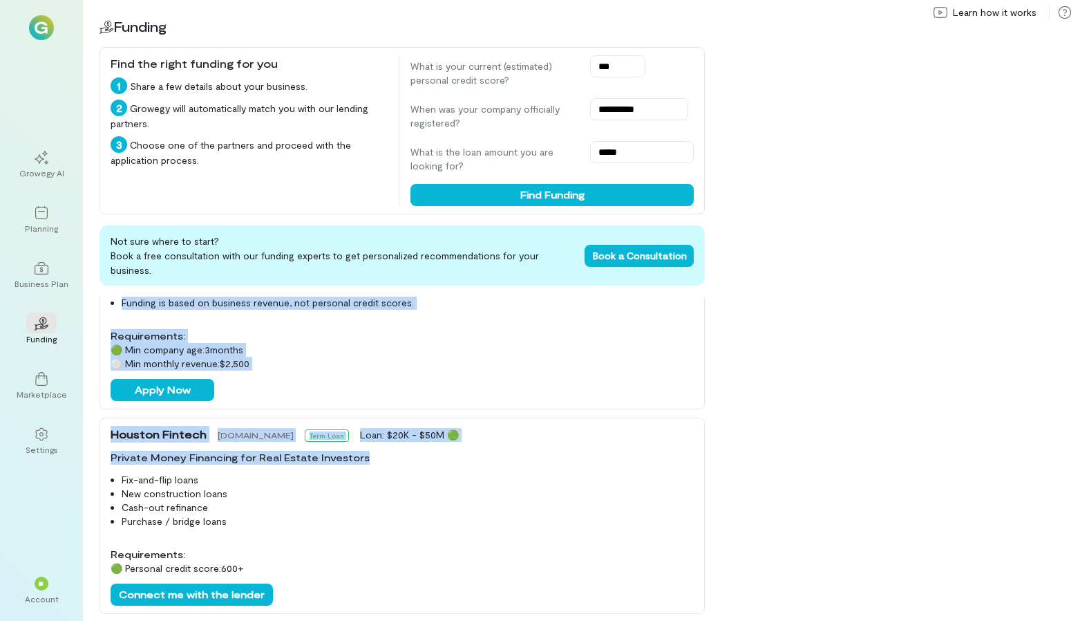
scroll to position [438, 0]
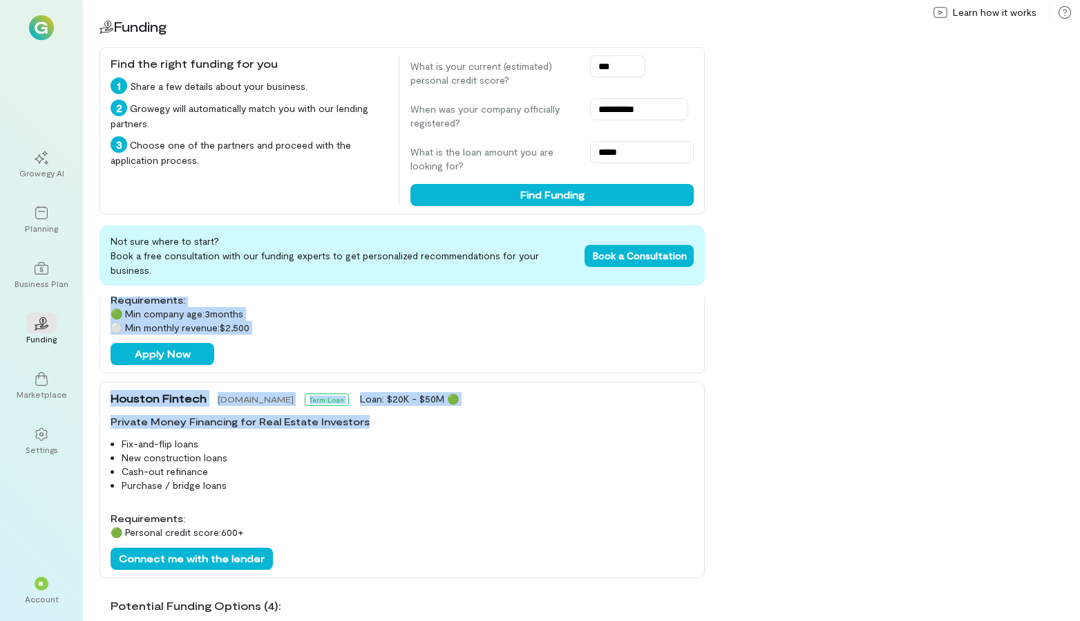
drag, startPoint x: 570, startPoint y: 519, endPoint x: 566, endPoint y: 633, distance: 114.1
click at [566, 620] on html "**********" at bounding box center [540, 310] width 1080 height 621
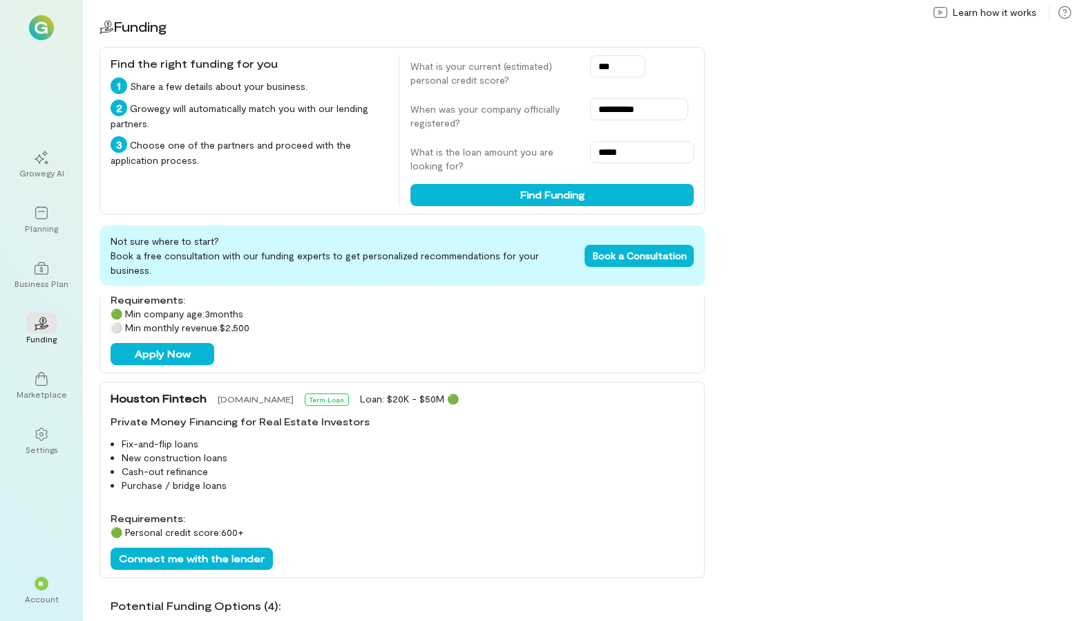
click at [548, 498] on div "Fix-and-flip loans New construction loans Cash-out refinance Purchase / bridge …" at bounding box center [402, 470] width 583 height 66
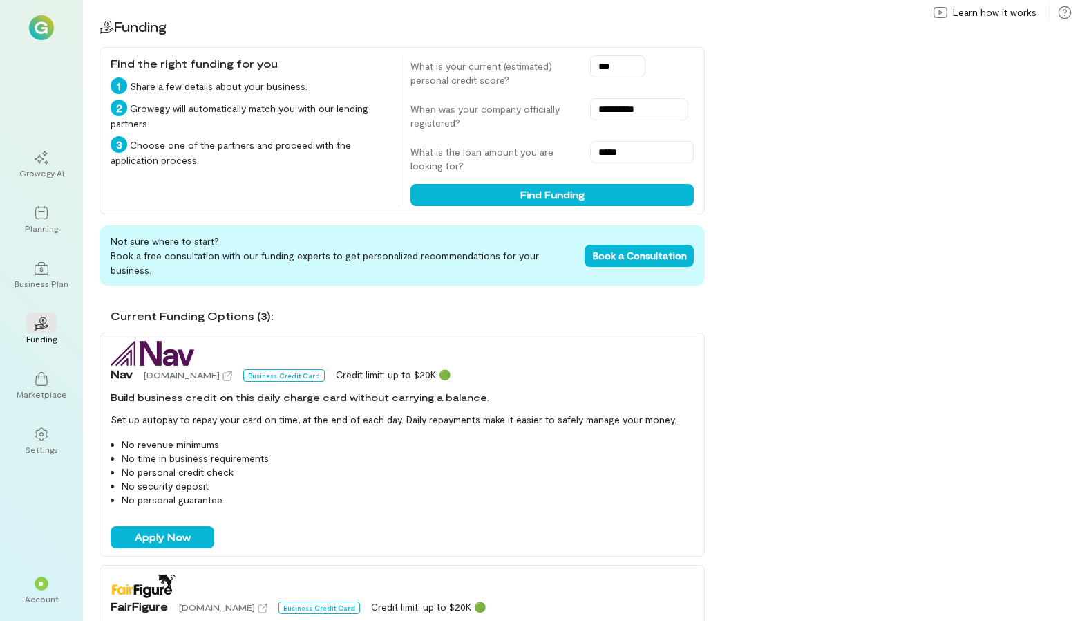
scroll to position [0, 0]
click at [1009, 8] on span "Learn how it works" at bounding box center [995, 13] width 84 height 14
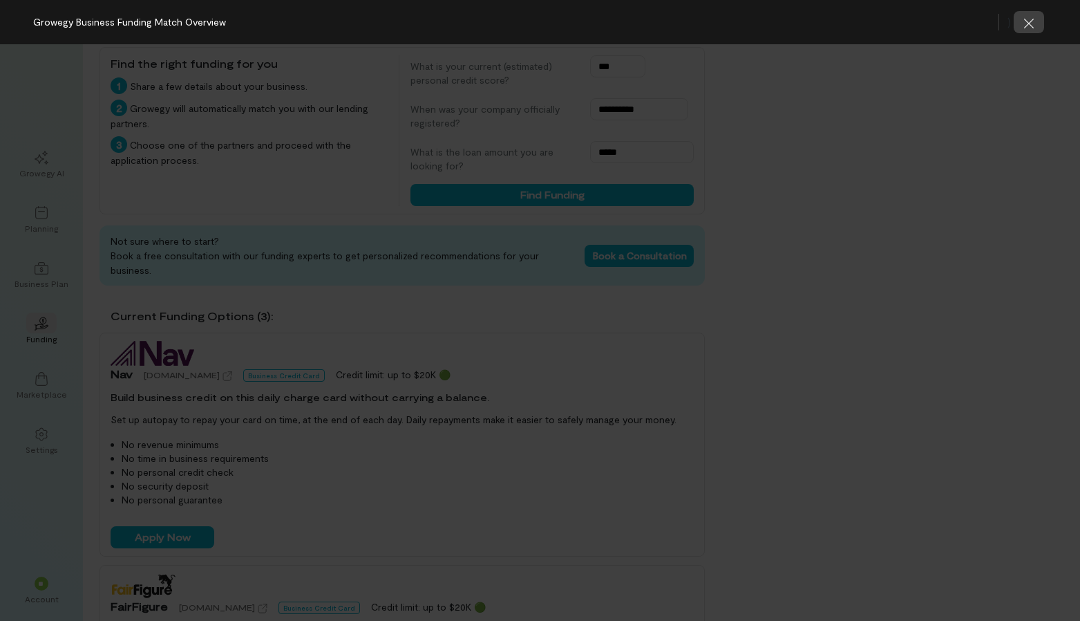
click at [1033, 31] on button "button" at bounding box center [1029, 22] width 30 height 22
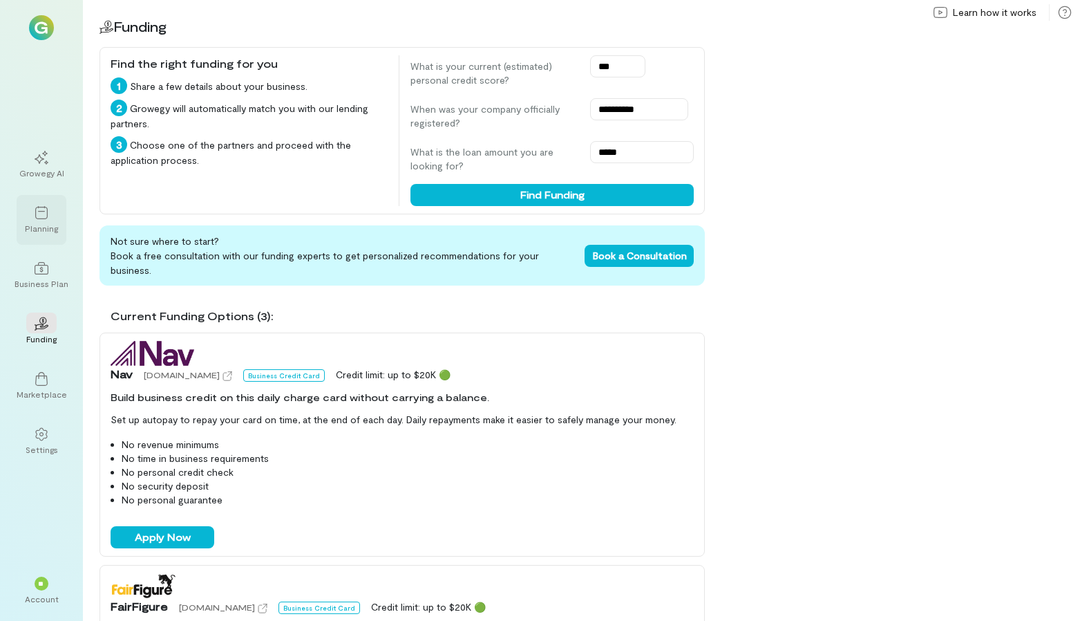
click at [36, 225] on div "Planning" at bounding box center [41, 228] width 33 height 11
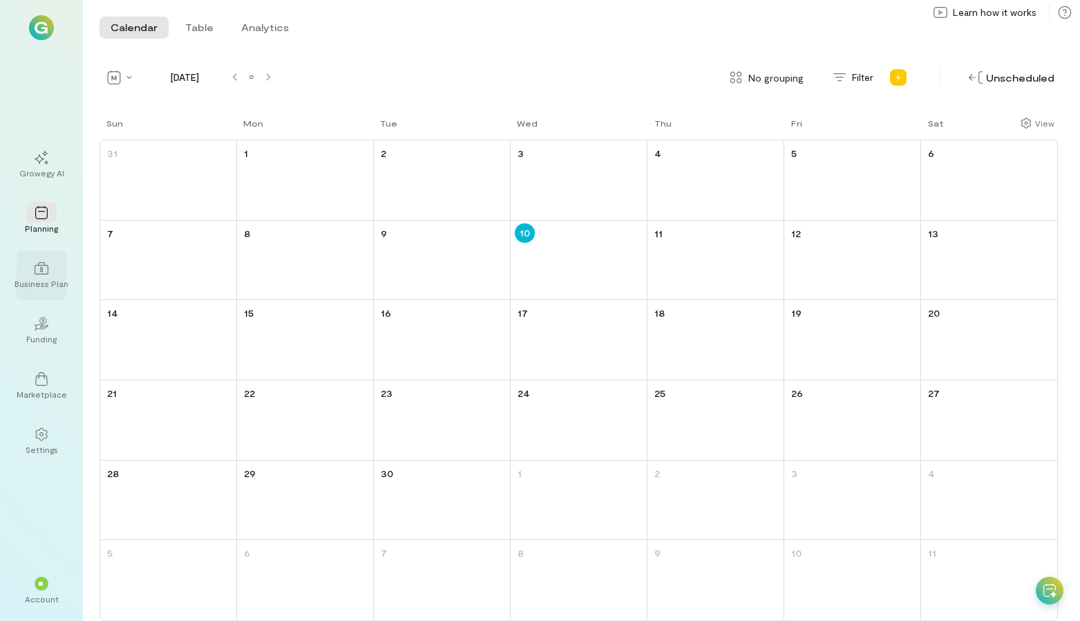
click at [41, 266] on icon at bounding box center [42, 268] width 14 height 14
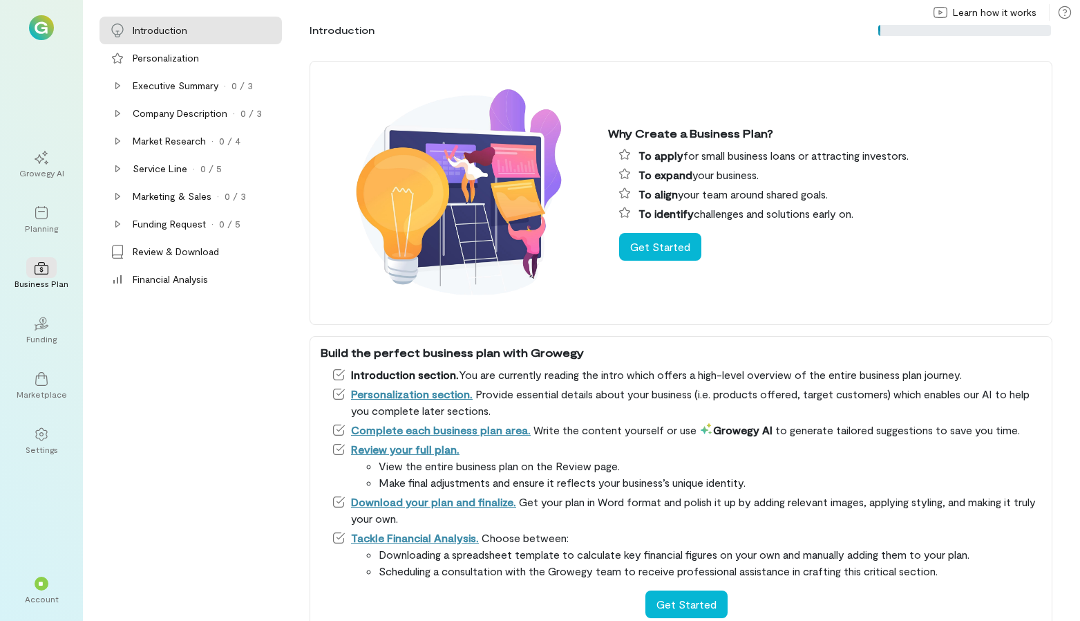
click at [303, 339] on div "Why Create a Business Plan? To apply for small business loans or attracting inv…" at bounding box center [690, 332] width 782 height 576
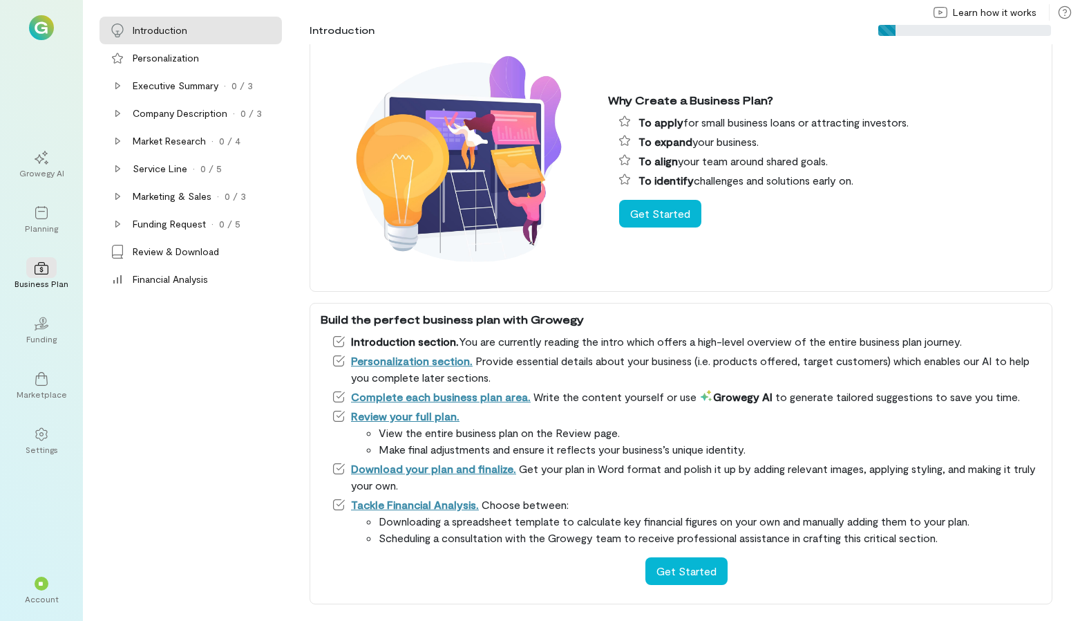
scroll to position [33, 0]
click at [55, 585] on div "**" at bounding box center [41, 582] width 30 height 21
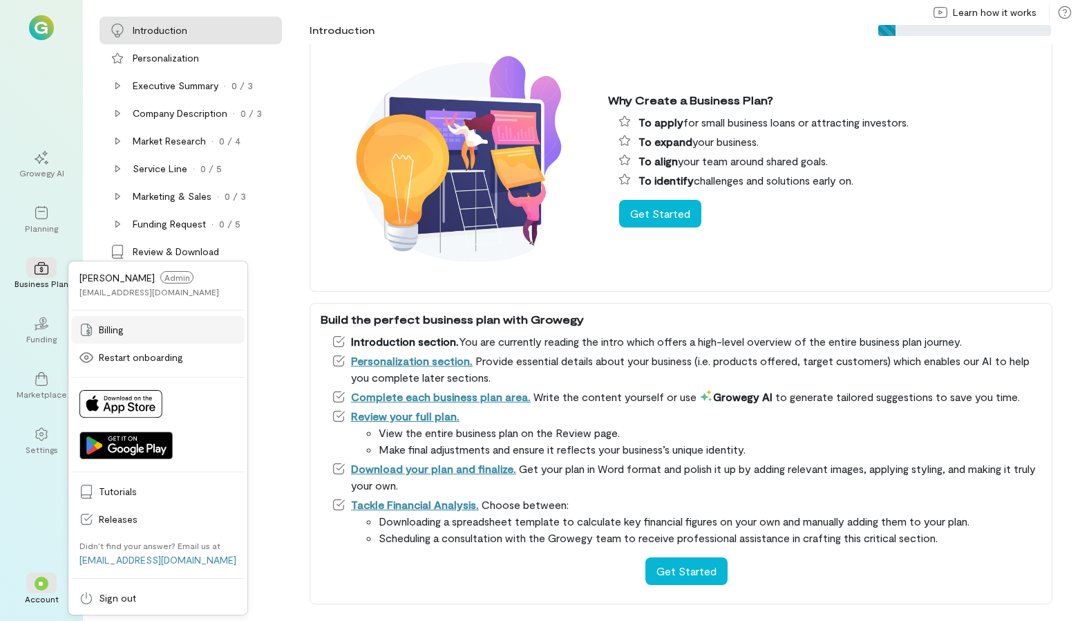
click at [99, 332] on span "Billing" at bounding box center [168, 330] width 138 height 14
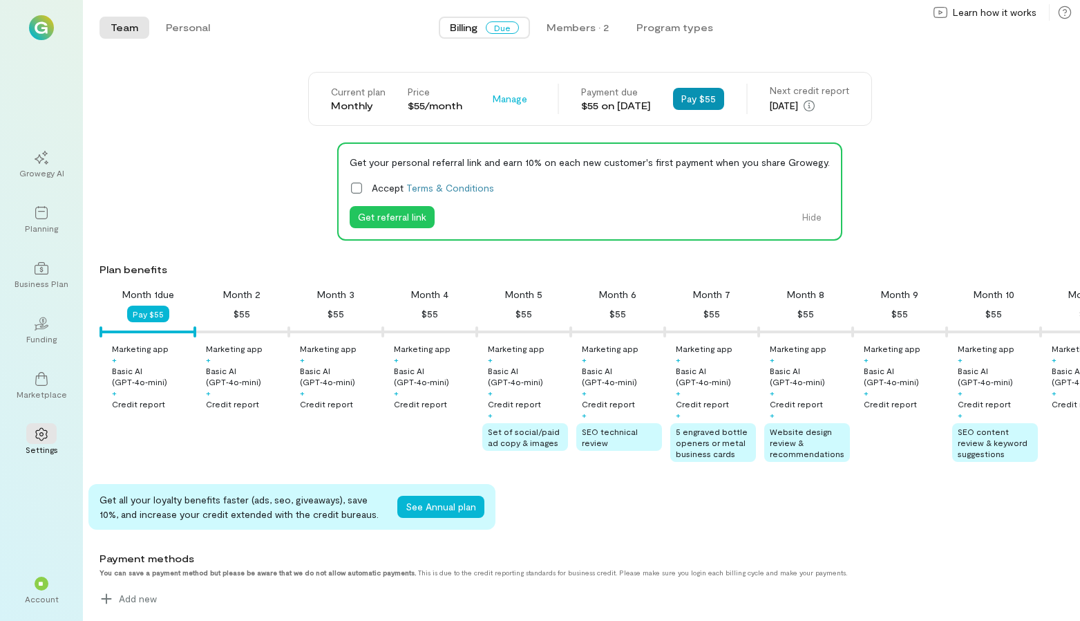
click at [717, 100] on button "Pay $55" at bounding box center [698, 99] width 51 height 22
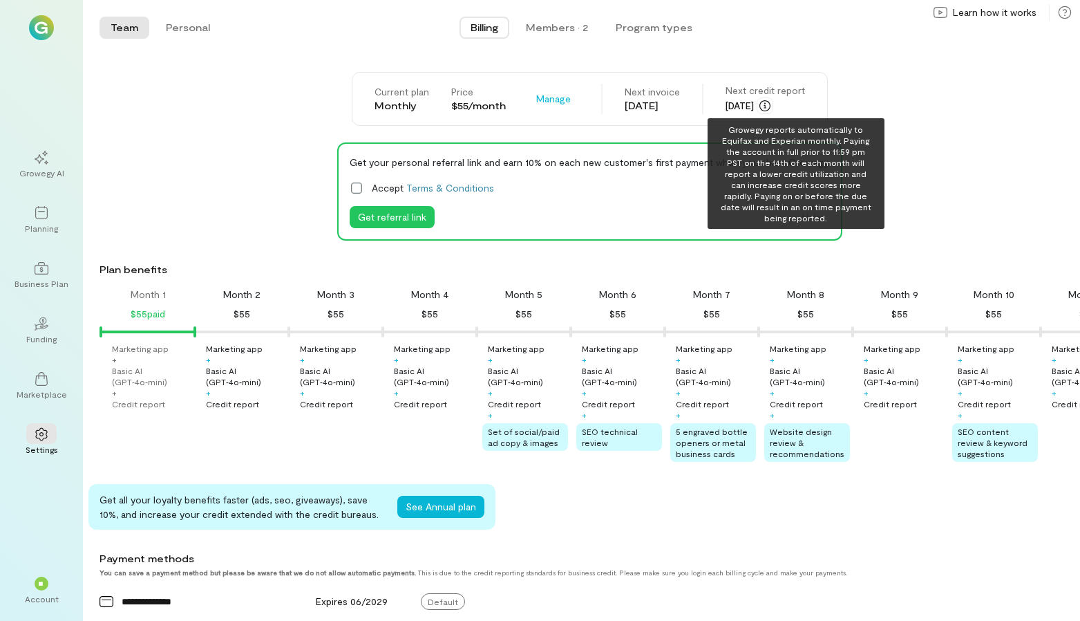
click at [771, 105] on icon "button" at bounding box center [765, 105] width 11 height 11
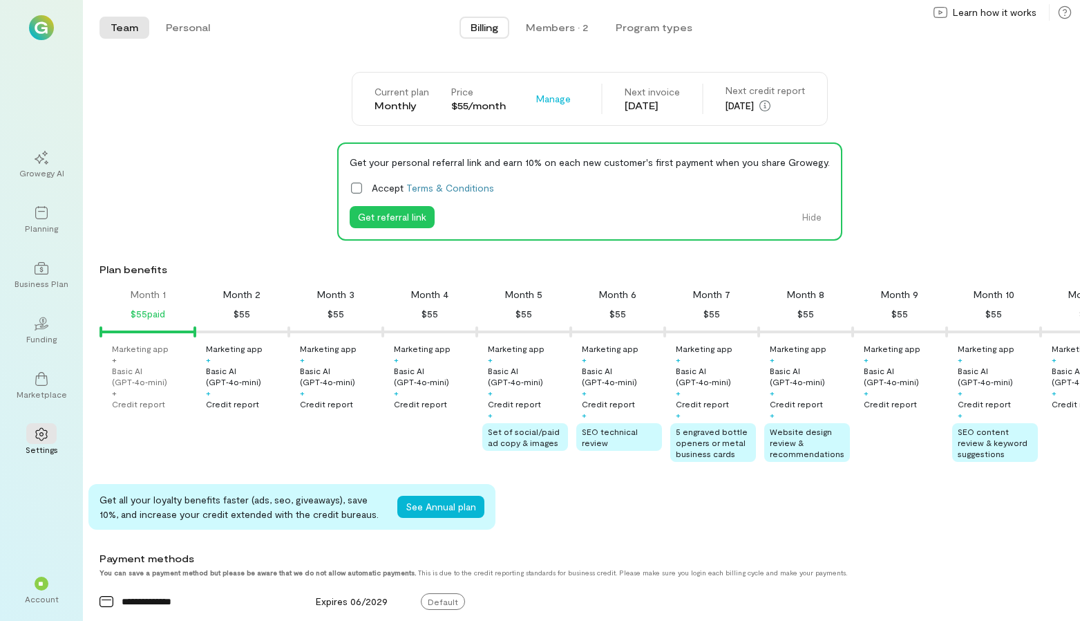
click at [281, 467] on div "Month 1 $55 paid Month 2 $55 Month 3 $55 Month 4 $55 Month 5 $55 Month 6 $55 Mo…" at bounding box center [581, 378] width 997 height 180
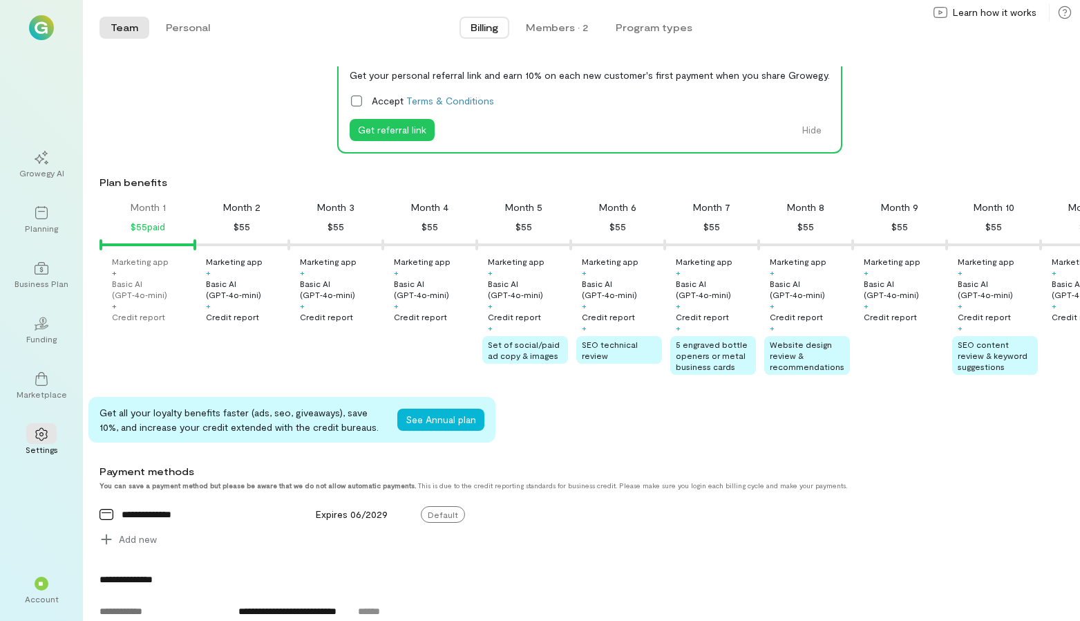
scroll to position [84, 0]
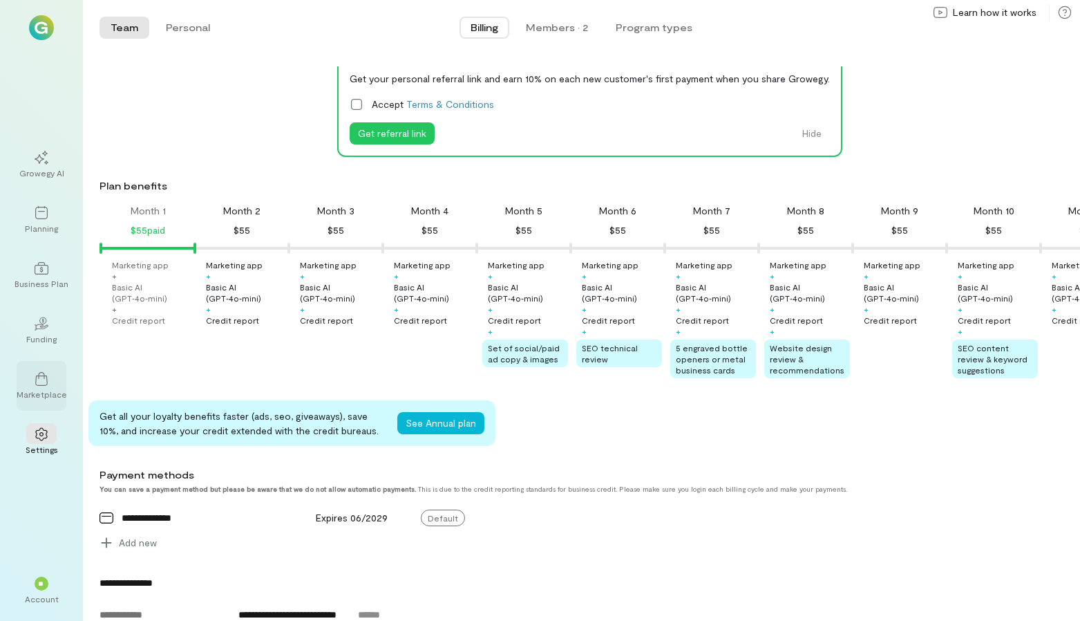
click at [43, 382] on icon at bounding box center [42, 379] width 14 height 14
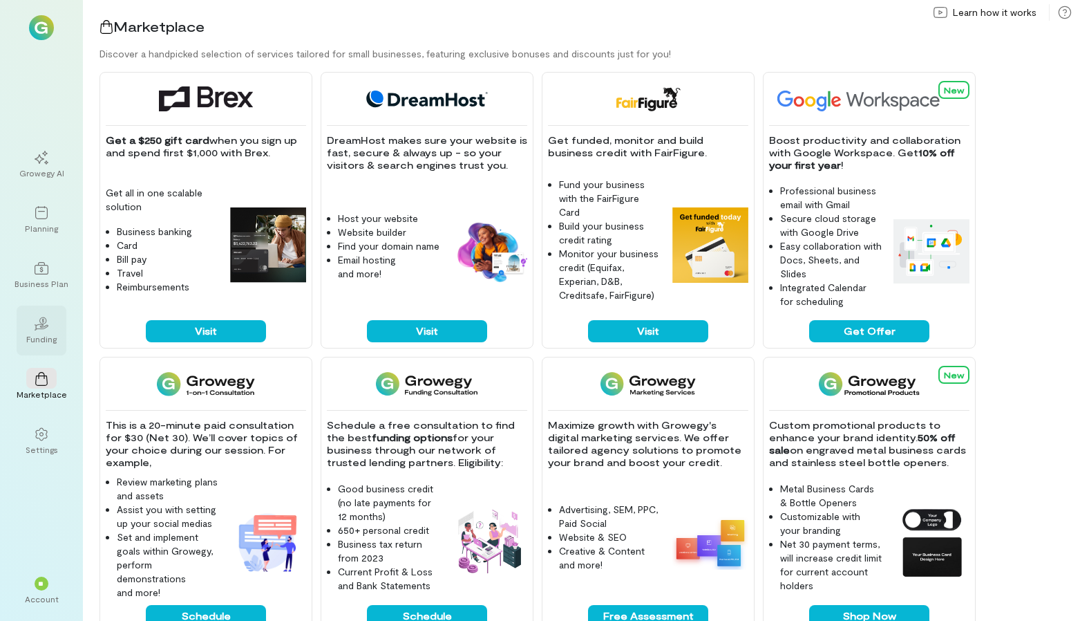
click at [29, 310] on div "02 Funding" at bounding box center [42, 331] width 50 height 50
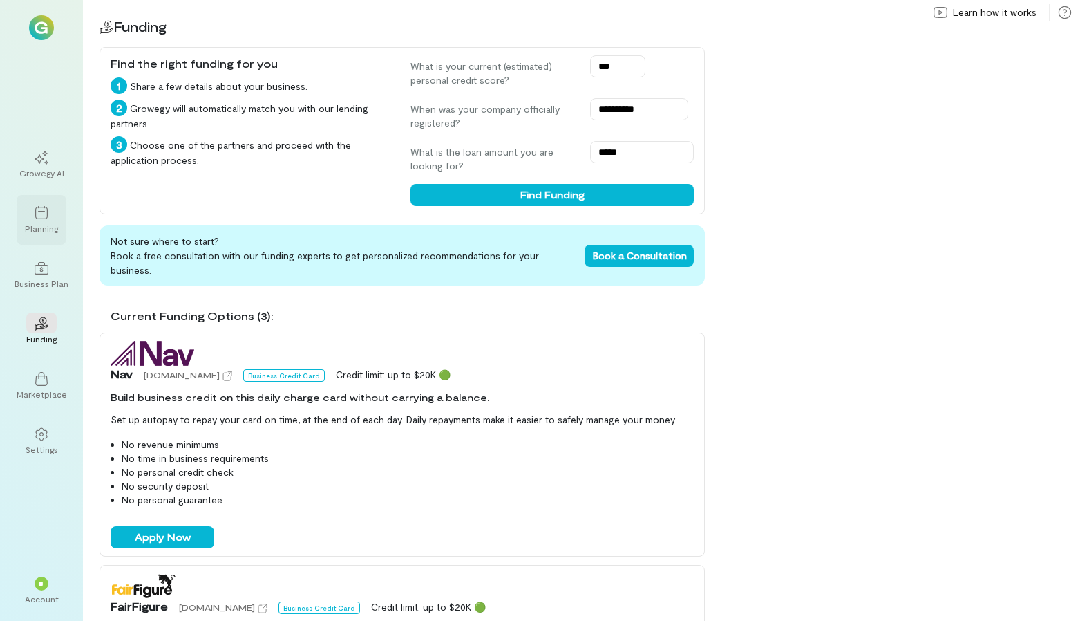
click at [44, 236] on div "Planning" at bounding box center [42, 220] width 50 height 50
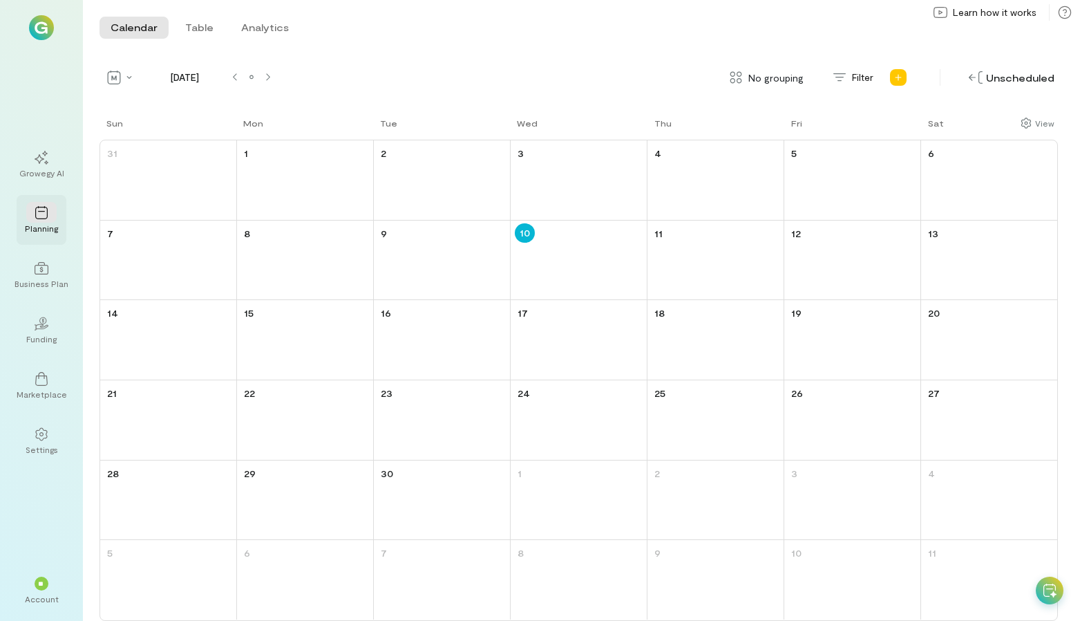
click at [42, 206] on icon at bounding box center [42, 213] width 14 height 14
click at [39, 144] on div "Growegy AI" at bounding box center [42, 165] width 50 height 50
